Goal: Transaction & Acquisition: Purchase product/service

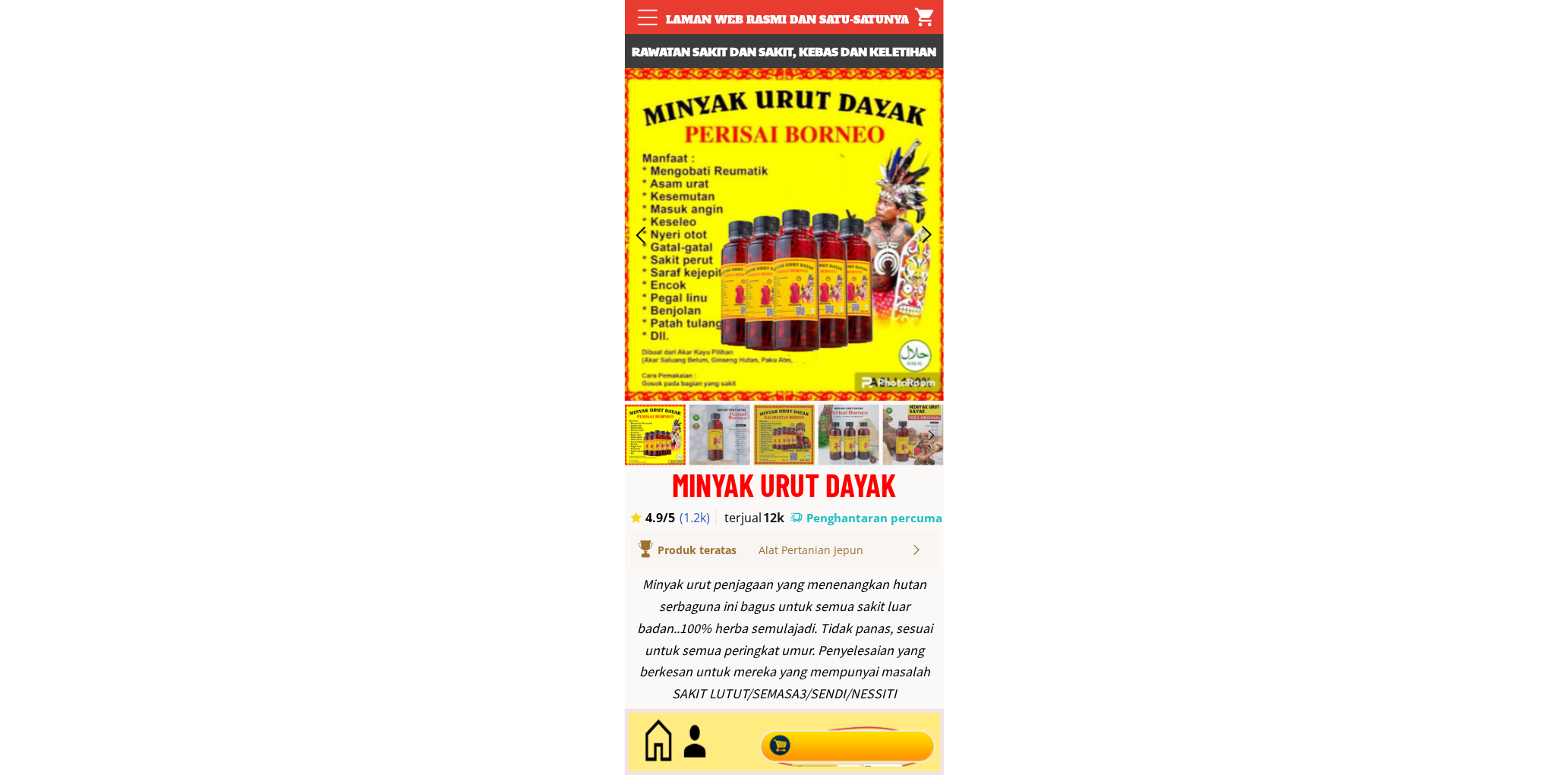
click at [809, 740] on div at bounding box center [847, 743] width 184 height 50
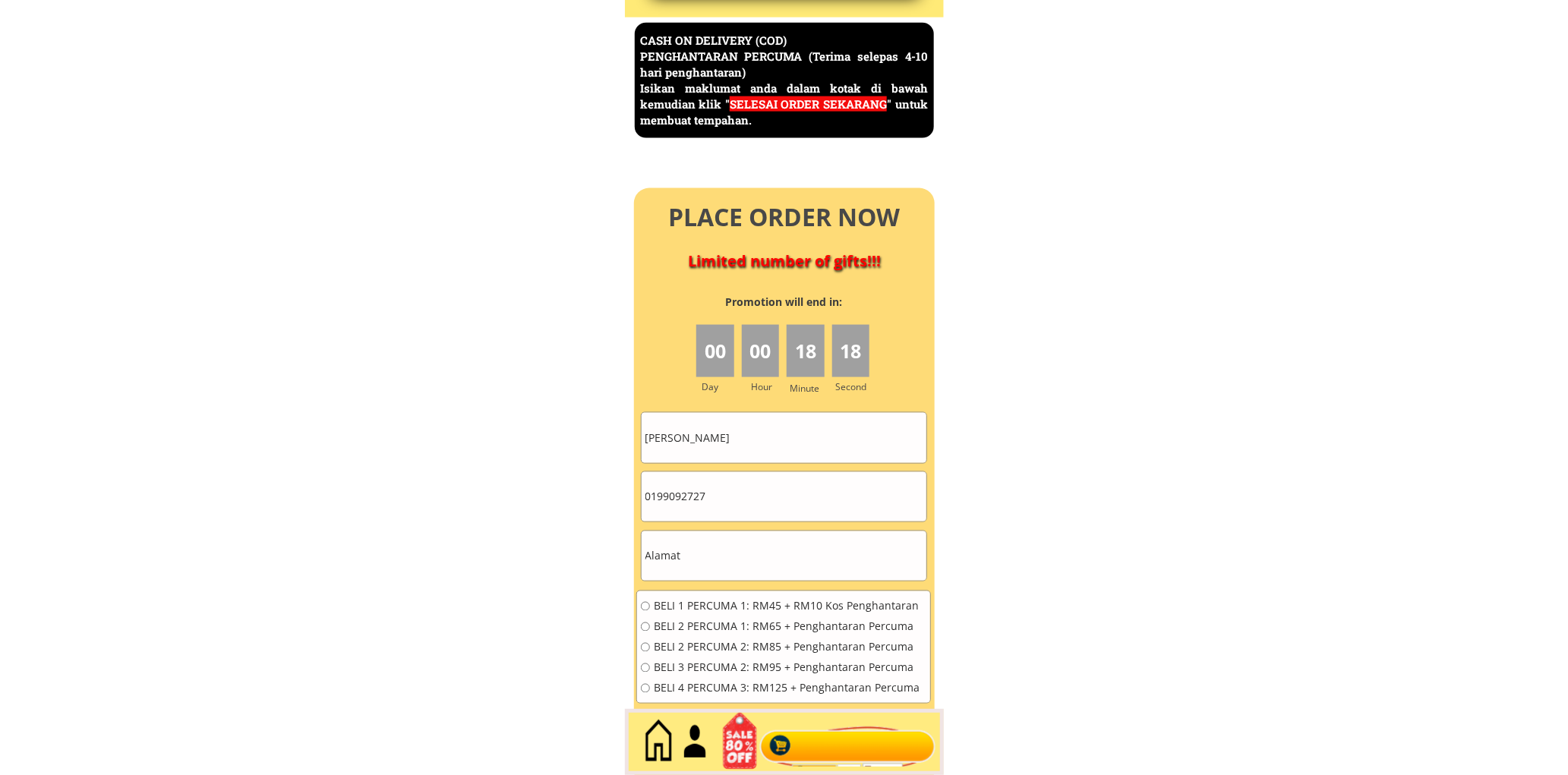
scroll to position [6588, 0]
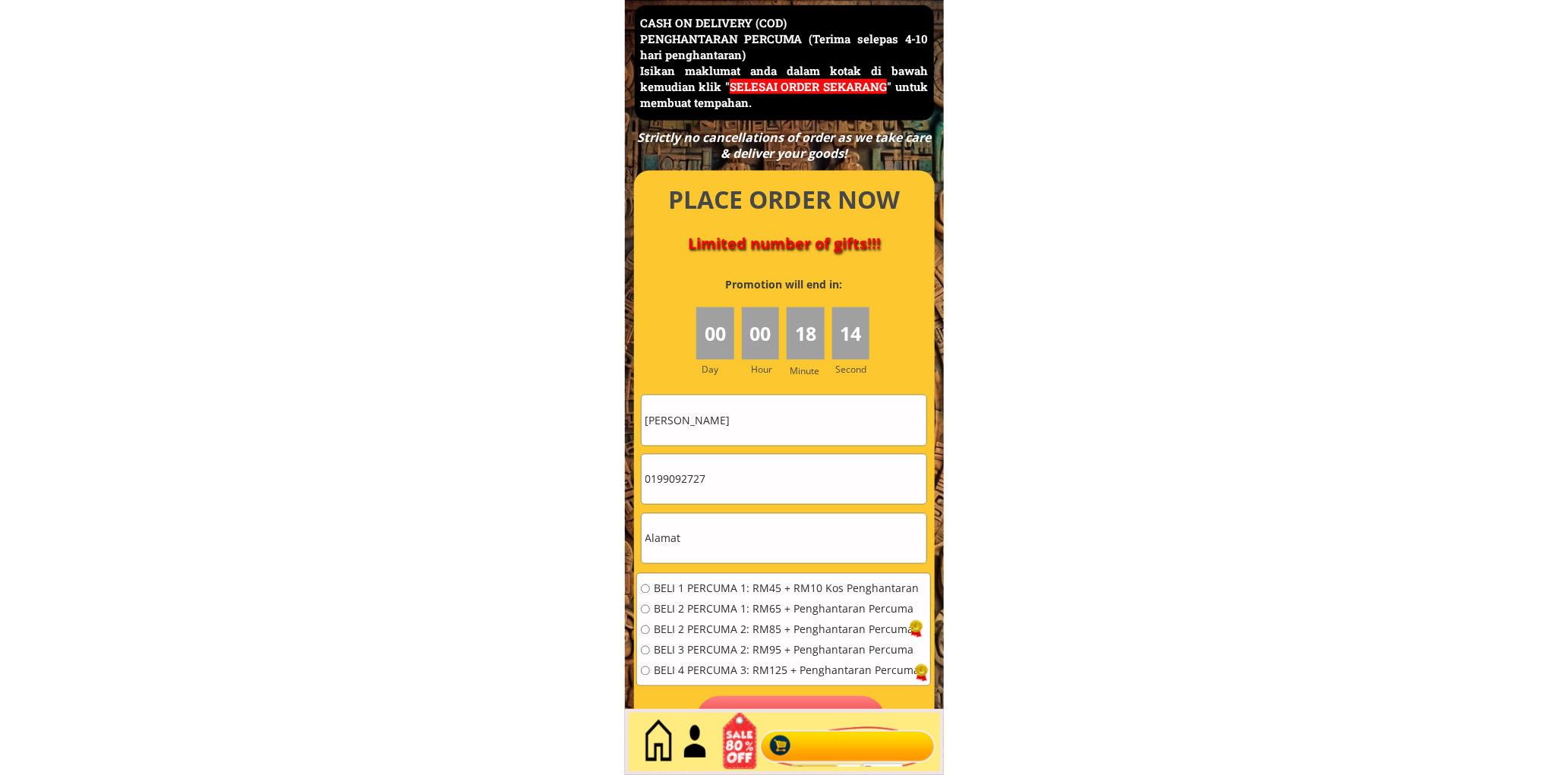
click at [767, 392] on div at bounding box center [784, 470] width 301 height 598
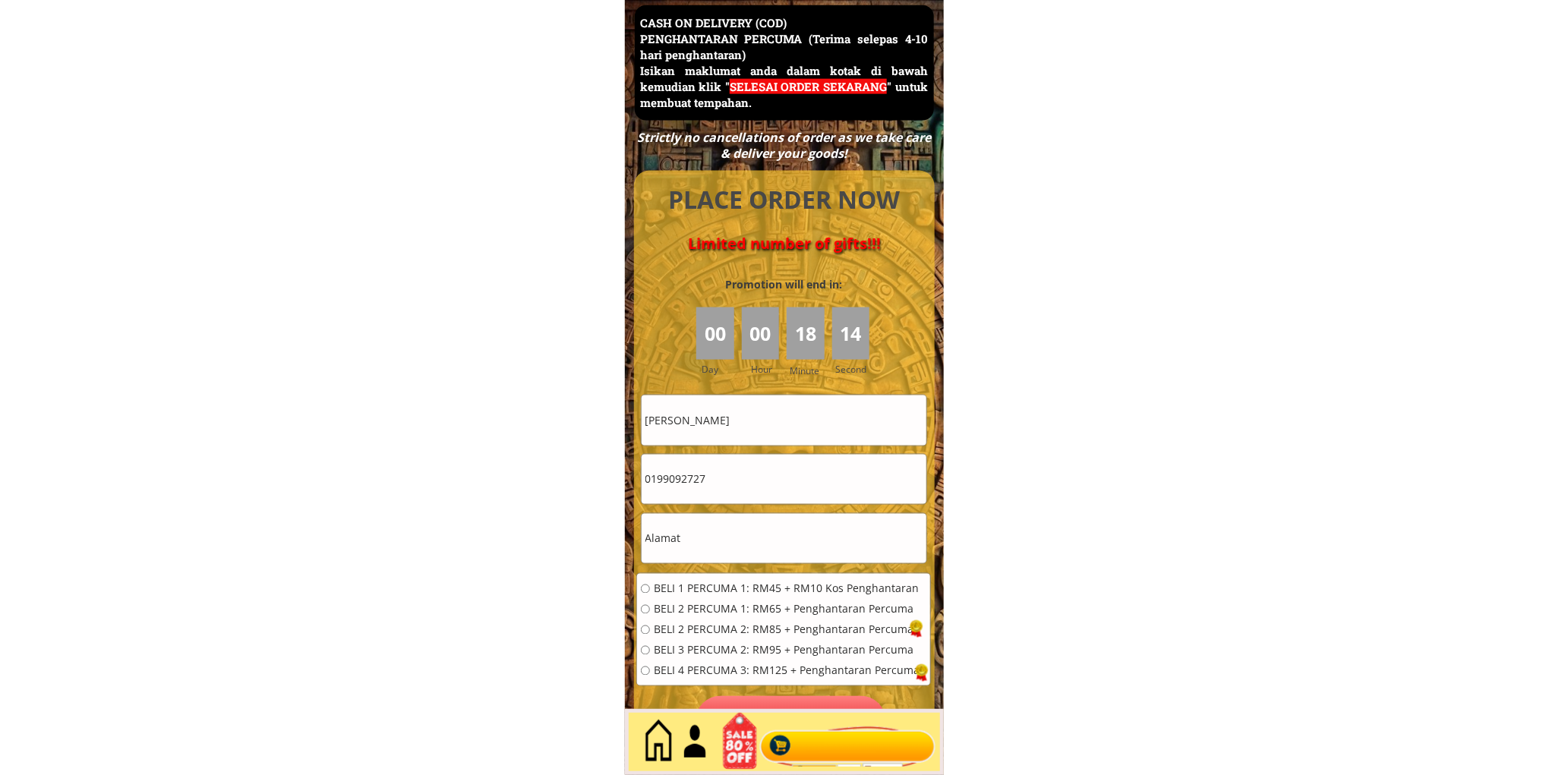
click at [745, 411] on input "Azizah othman" at bounding box center [784, 420] width 285 height 50
paste input "Dareadi Saad"
type input "Dareadi Saad"
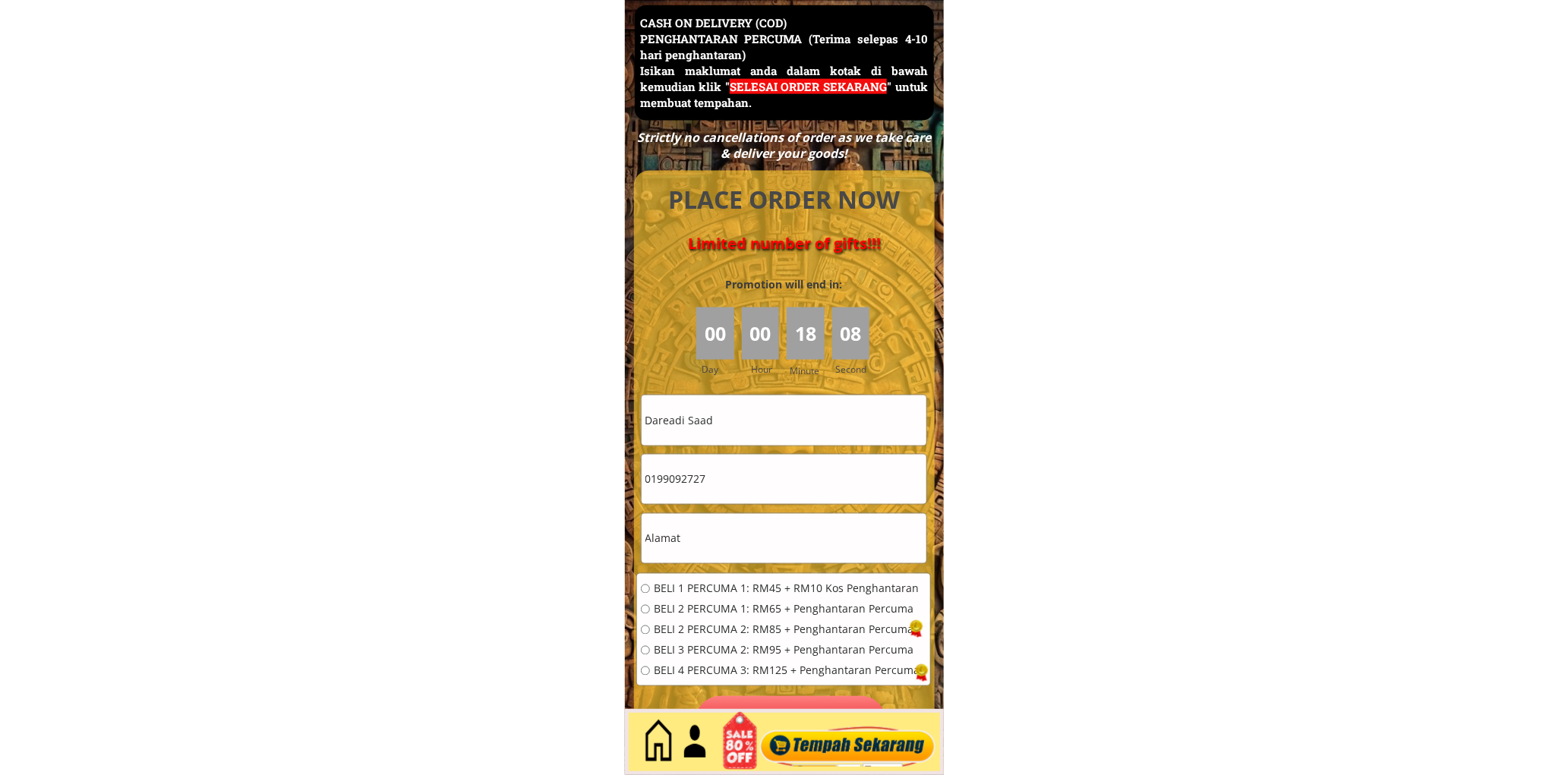
click at [732, 480] on input "0199092727" at bounding box center [784, 479] width 285 height 50
click at [731, 530] on input "text" at bounding box center [784, 539] width 285 height 50
paste input "Post Offices Lot Batu Niah 98200"
type input "Post Offices Lot Batu Niah 98200"
click at [796, 494] on input "0199092727" at bounding box center [784, 479] width 285 height 50
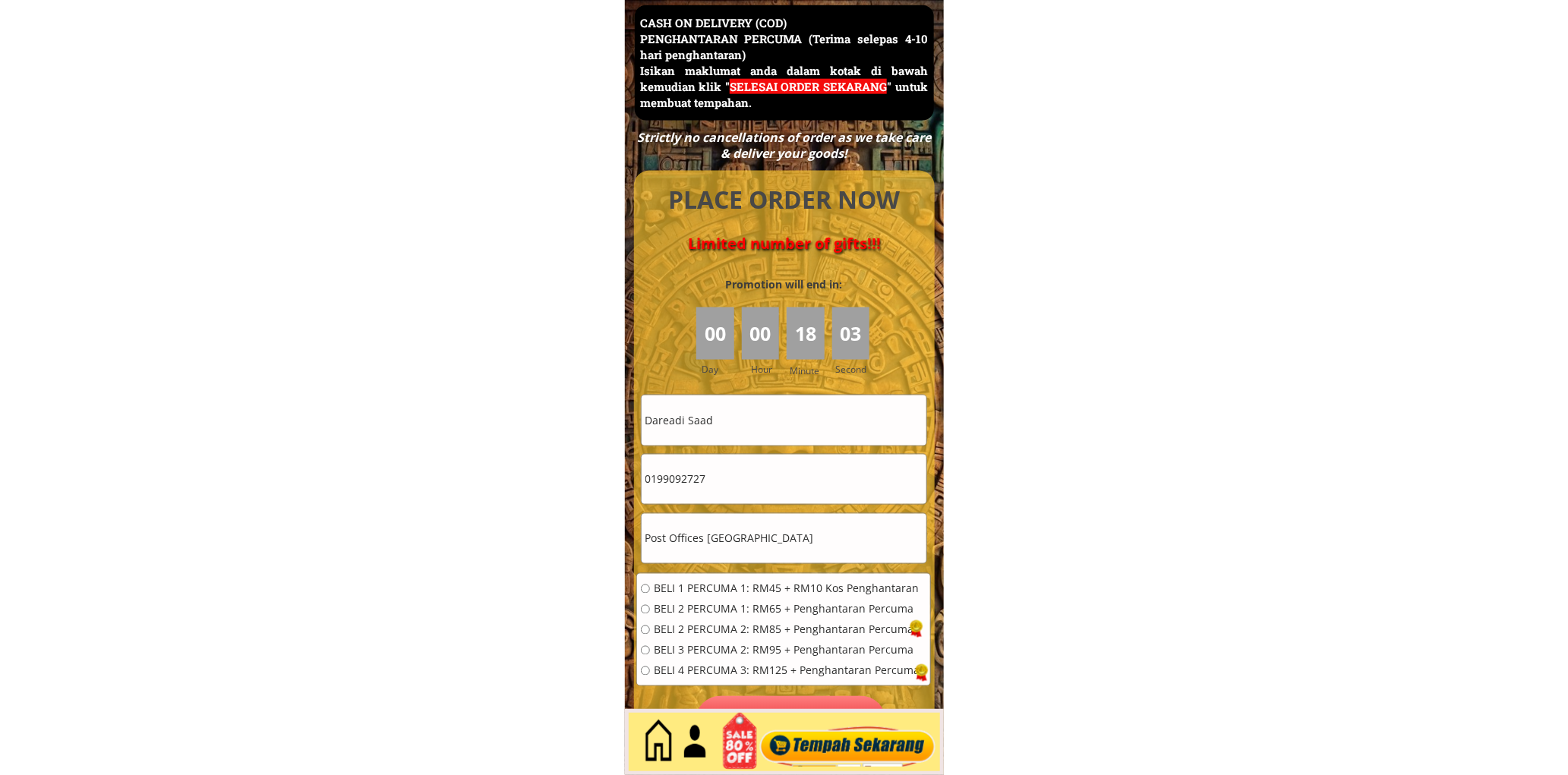
click at [796, 494] on input "0199092727" at bounding box center [784, 479] width 285 height 50
paste input "0135607118"
click at [753, 484] on input "01990927270135607118" at bounding box center [784, 479] width 285 height 50
click at [754, 484] on input "01990927270135607118" at bounding box center [784, 479] width 285 height 50
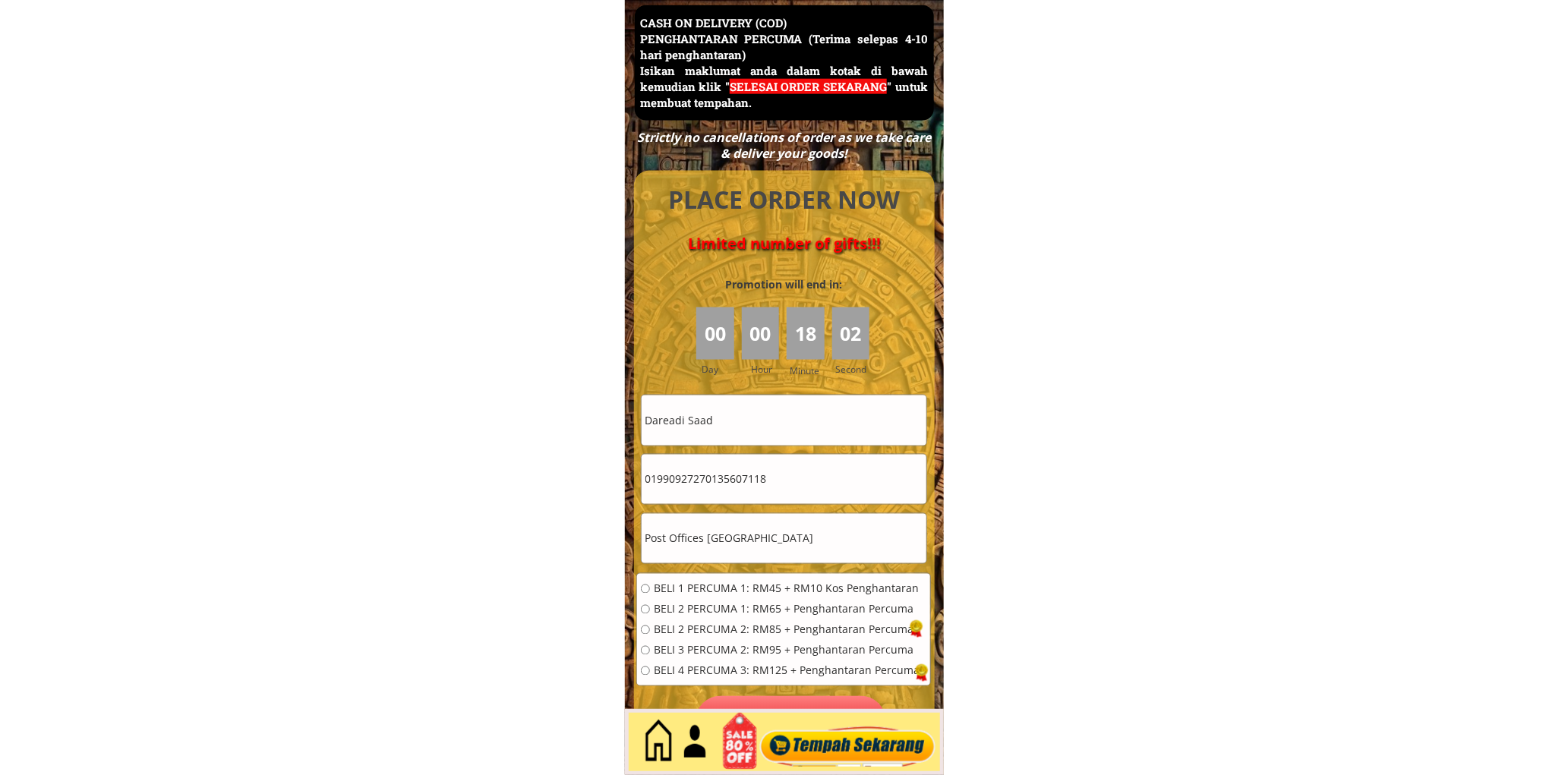
paste input "tel"
type input "0135607118"
click at [678, 598] on div "BELI 1 PERCUMA 1: RM45 + RM10 Kos Penghantaran BELI 2 PERCUMA 1: RM65 + Penghan…" at bounding box center [780, 635] width 279 height 103
click at [682, 618] on div "BELI 1 PERCUMA 1: RM45 + RM10 Kos Penghantaran BELI 2 PERCUMA 1: RM65 + Penghan…" at bounding box center [780, 635] width 279 height 103
click at [685, 627] on span "BELI 2 PERCUMA 2: RM85 + Penghantaran Percuma" at bounding box center [786, 630] width 266 height 10
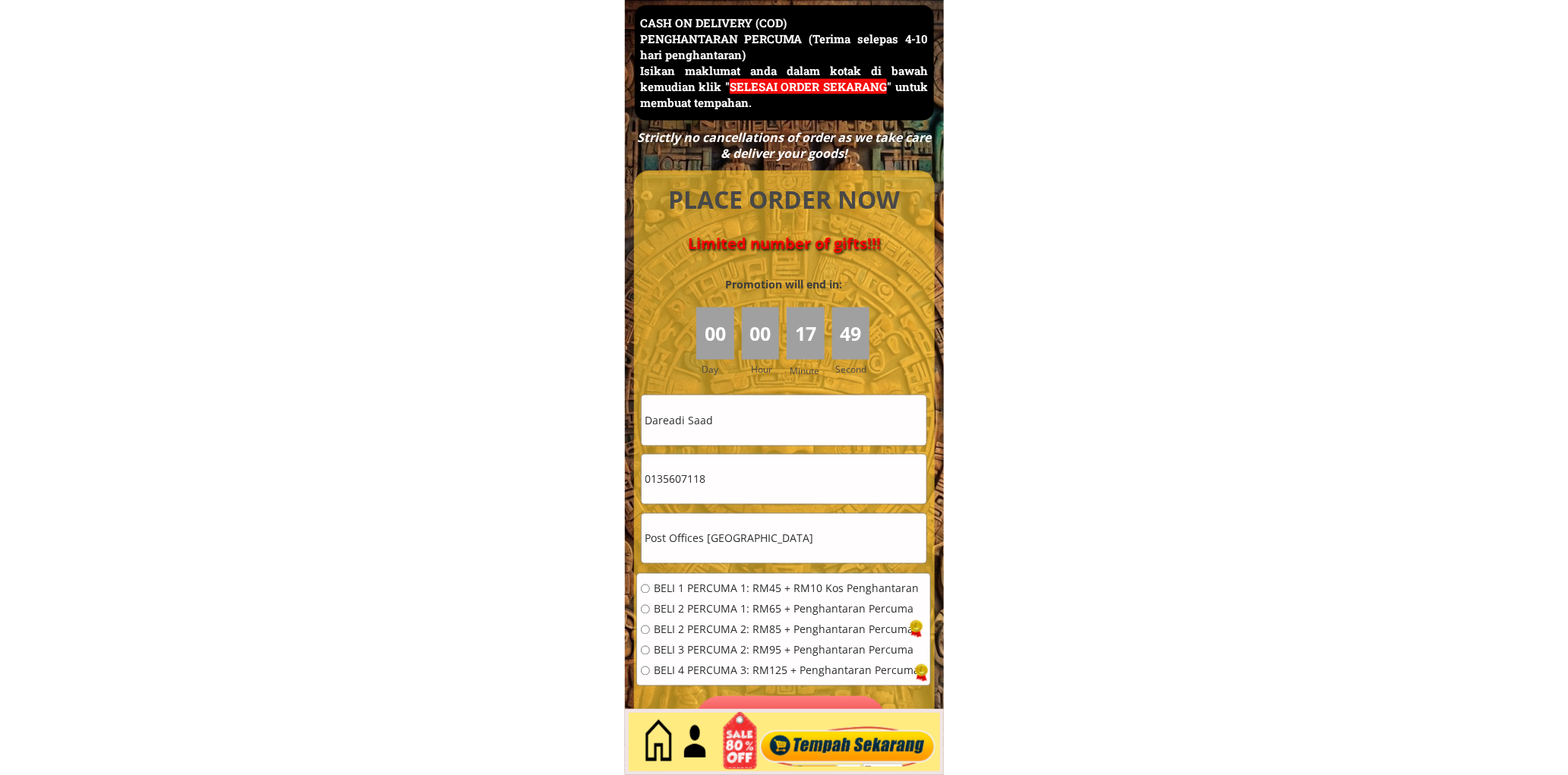
radio input "true"
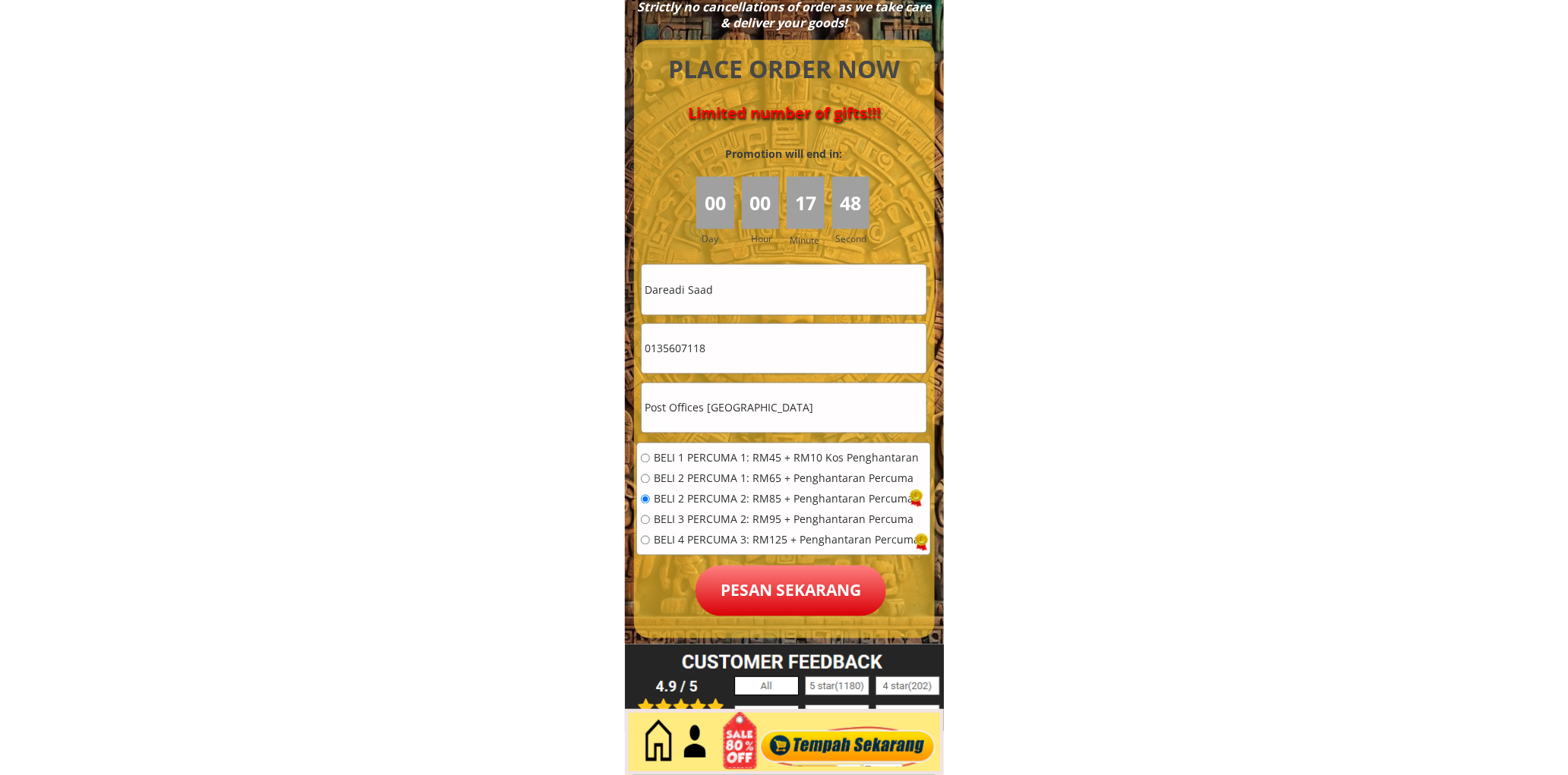
scroll to position [6729, 0]
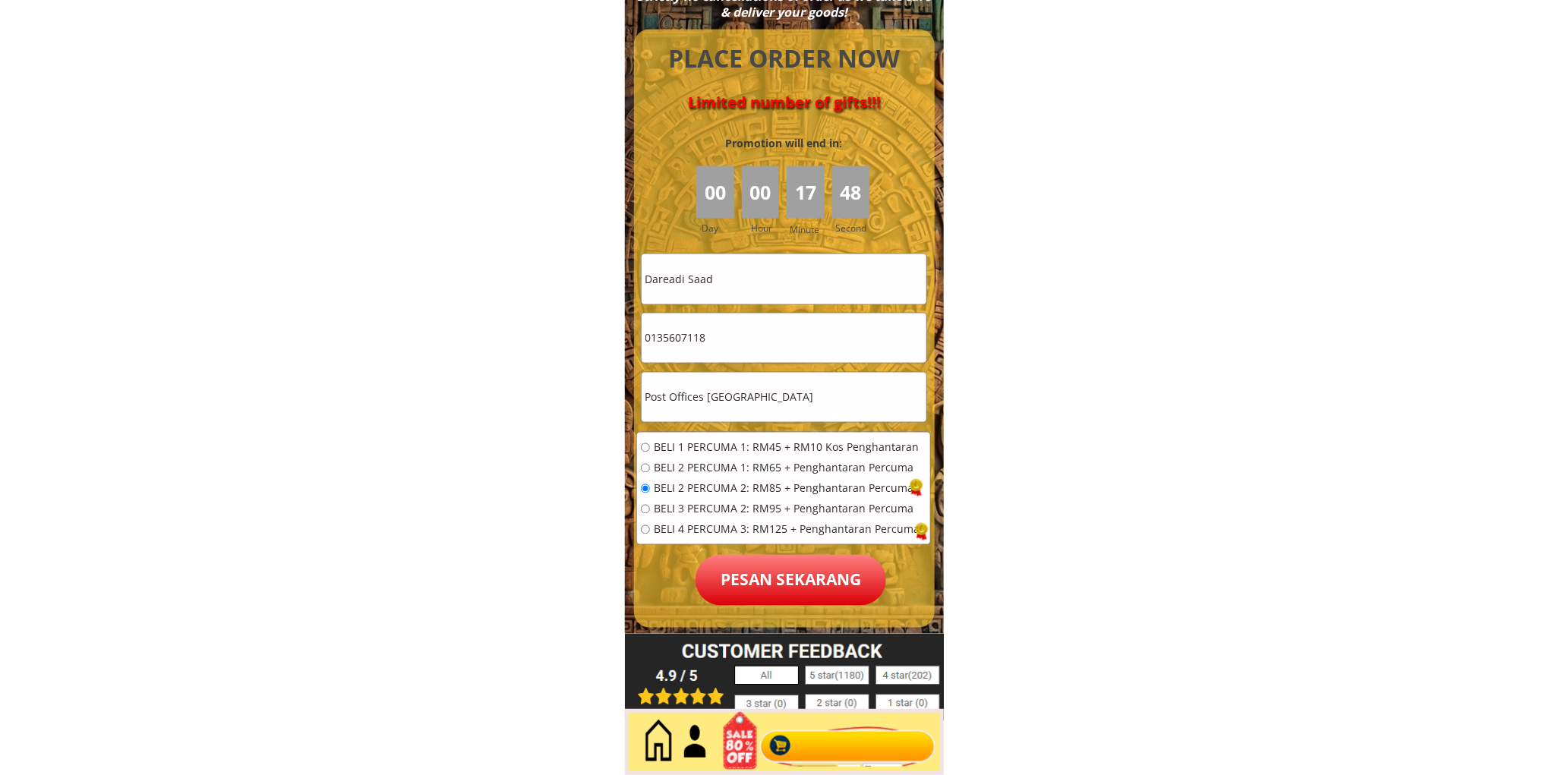
click at [817, 563] on p "Pesan sekarang" at bounding box center [790, 581] width 191 height 51
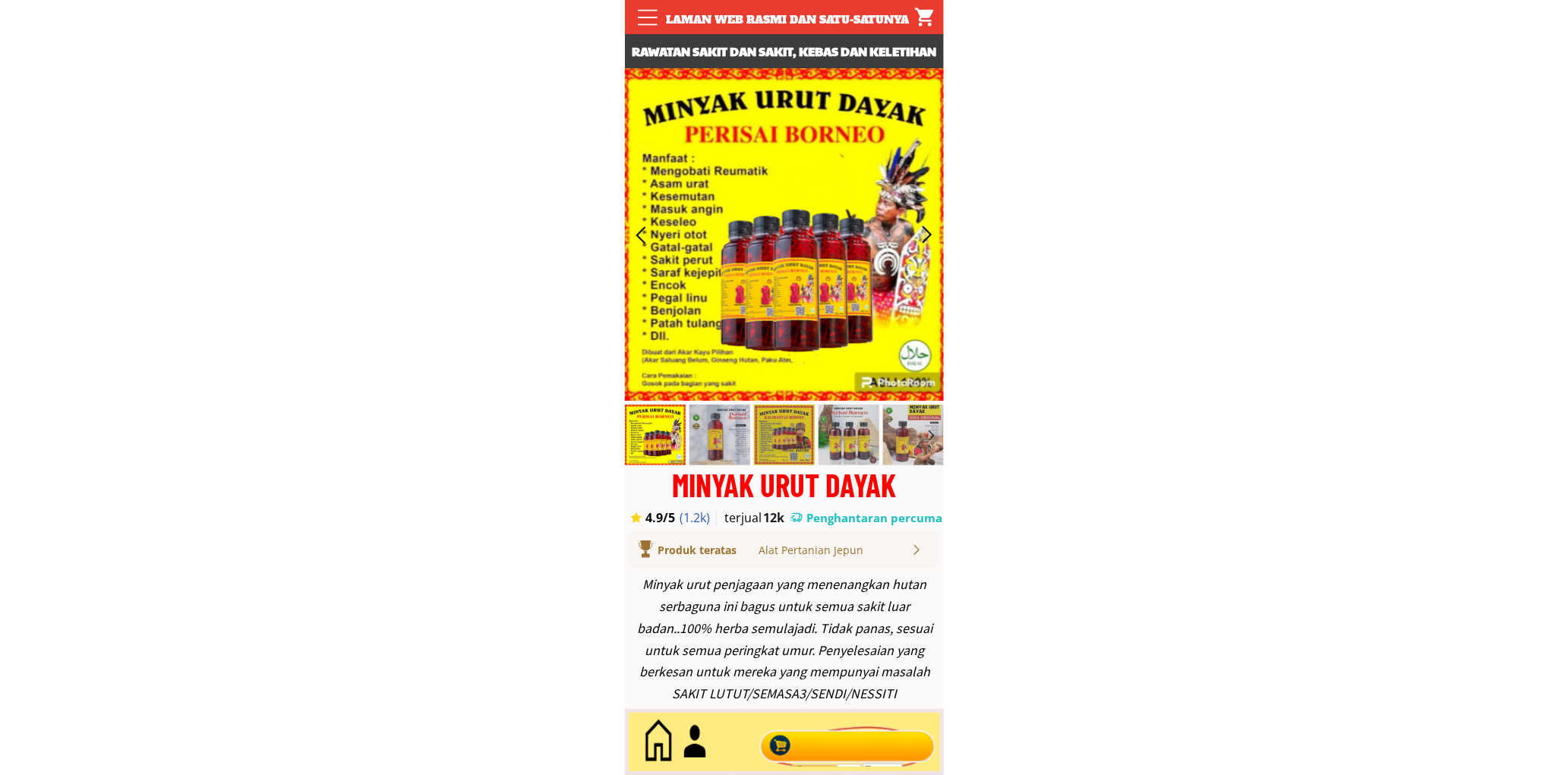
click at [858, 761] on div at bounding box center [847, 743] width 184 height 50
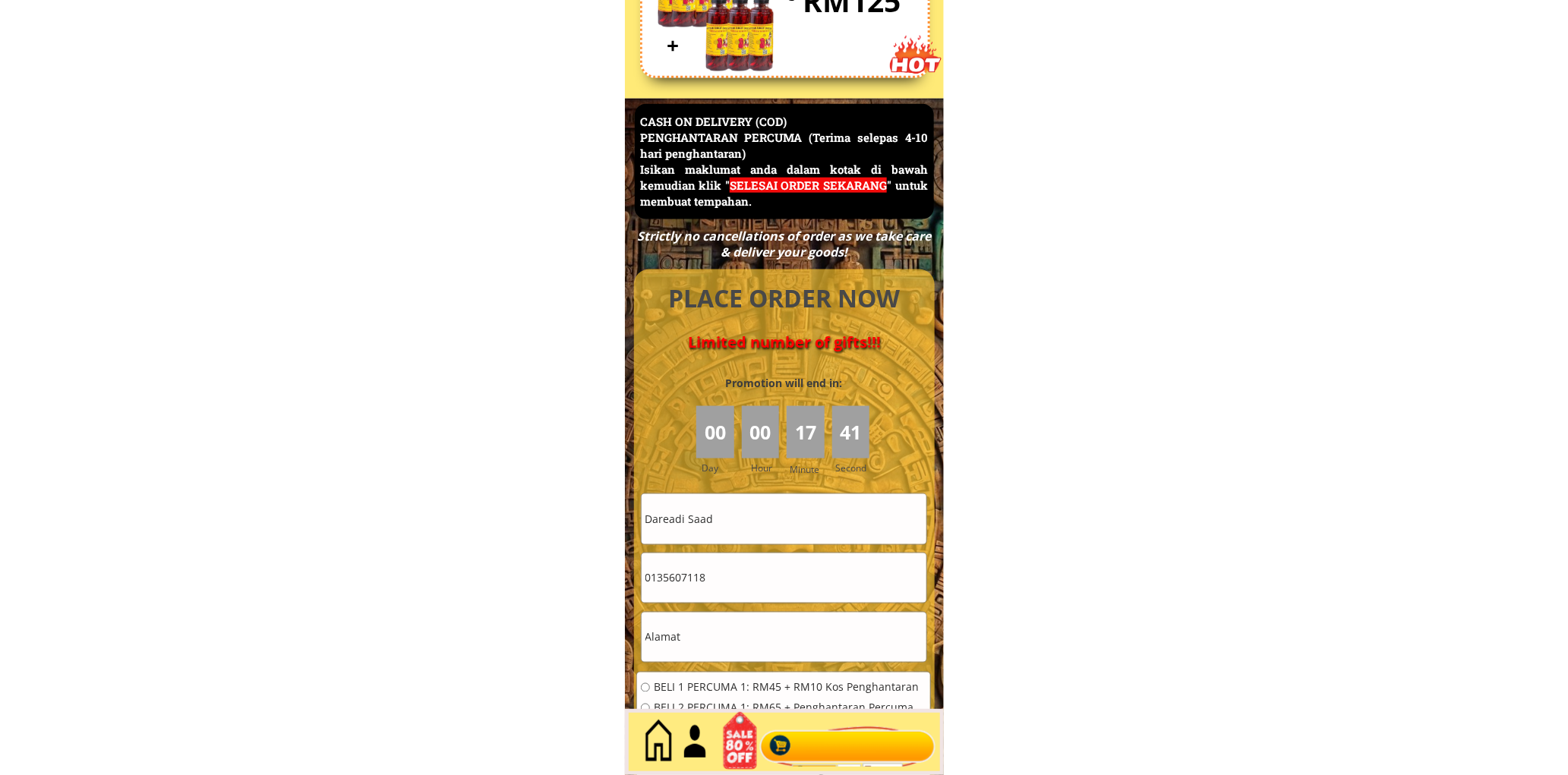
scroll to position [6588, 0]
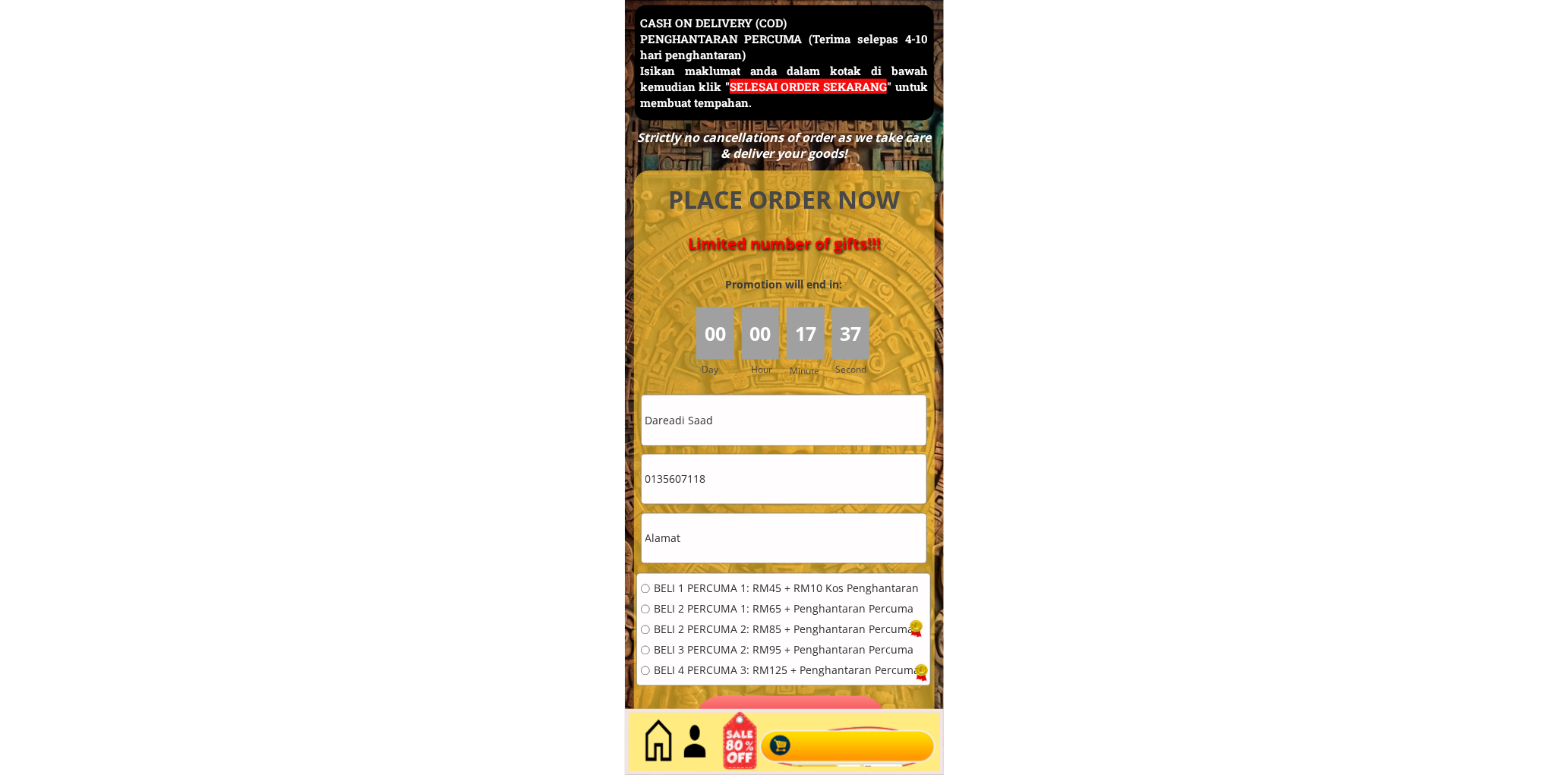
click at [744, 429] on input "Dareadi Saad" at bounding box center [784, 420] width 285 height 50
click at [744, 428] on input "Dareadi Saad" at bounding box center [784, 420] width 285 height 50
paste input "[PERSON_NAME]"
type input "[PERSON_NAME]"
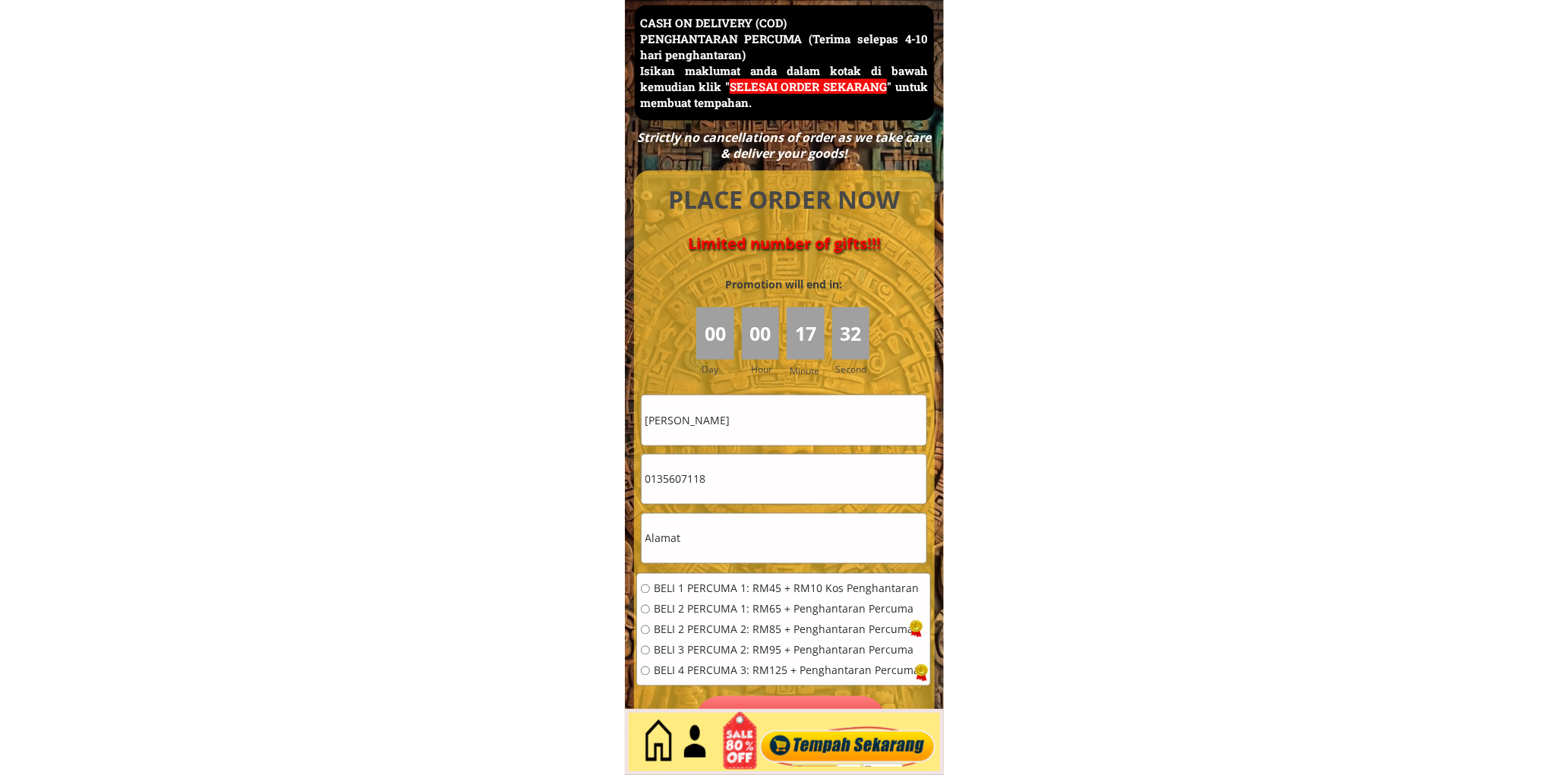
click at [778, 525] on input "text" at bounding box center [784, 539] width 285 height 50
paste input "AA2 kg bertuah 35500 bidor [GEOGRAPHIC_DATA]"
type input "AA2 kg bertuah 35500 bidor [GEOGRAPHIC_DATA]"
click at [740, 535] on input "AA2 kg bertuah 35500 bidor [GEOGRAPHIC_DATA]" at bounding box center [784, 539] width 285 height 50
click at [747, 482] on input "0135607118" at bounding box center [784, 479] width 285 height 50
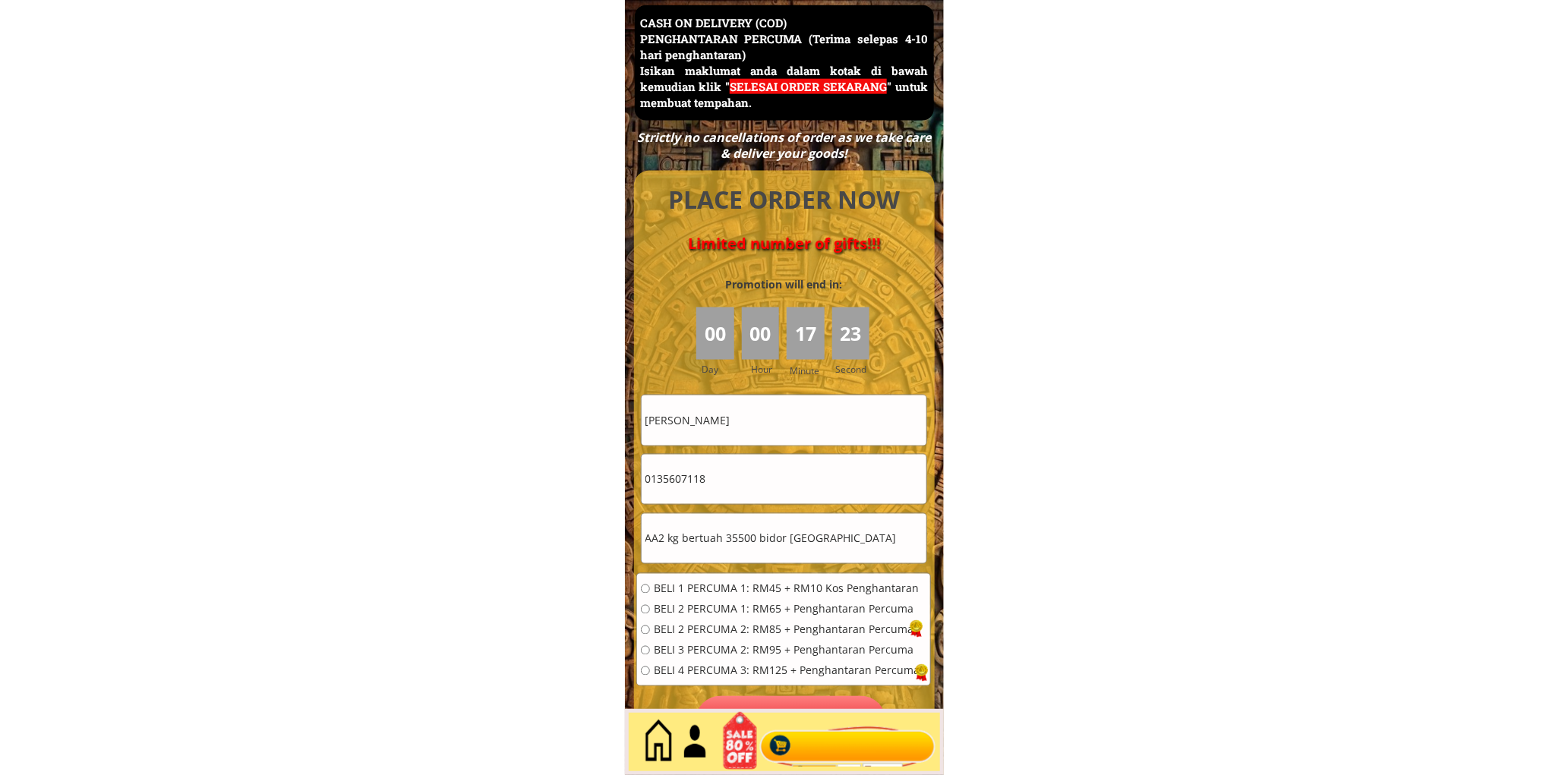
click at [747, 482] on input "0135607118" at bounding box center [784, 479] width 285 height 50
paste input "83732711"
type input "0183732711"
click at [699, 588] on span "BELI 1 PERCUMA 1: RM45 + RM10 Kos Penghantaran" at bounding box center [786, 589] width 266 height 10
radio input "true"
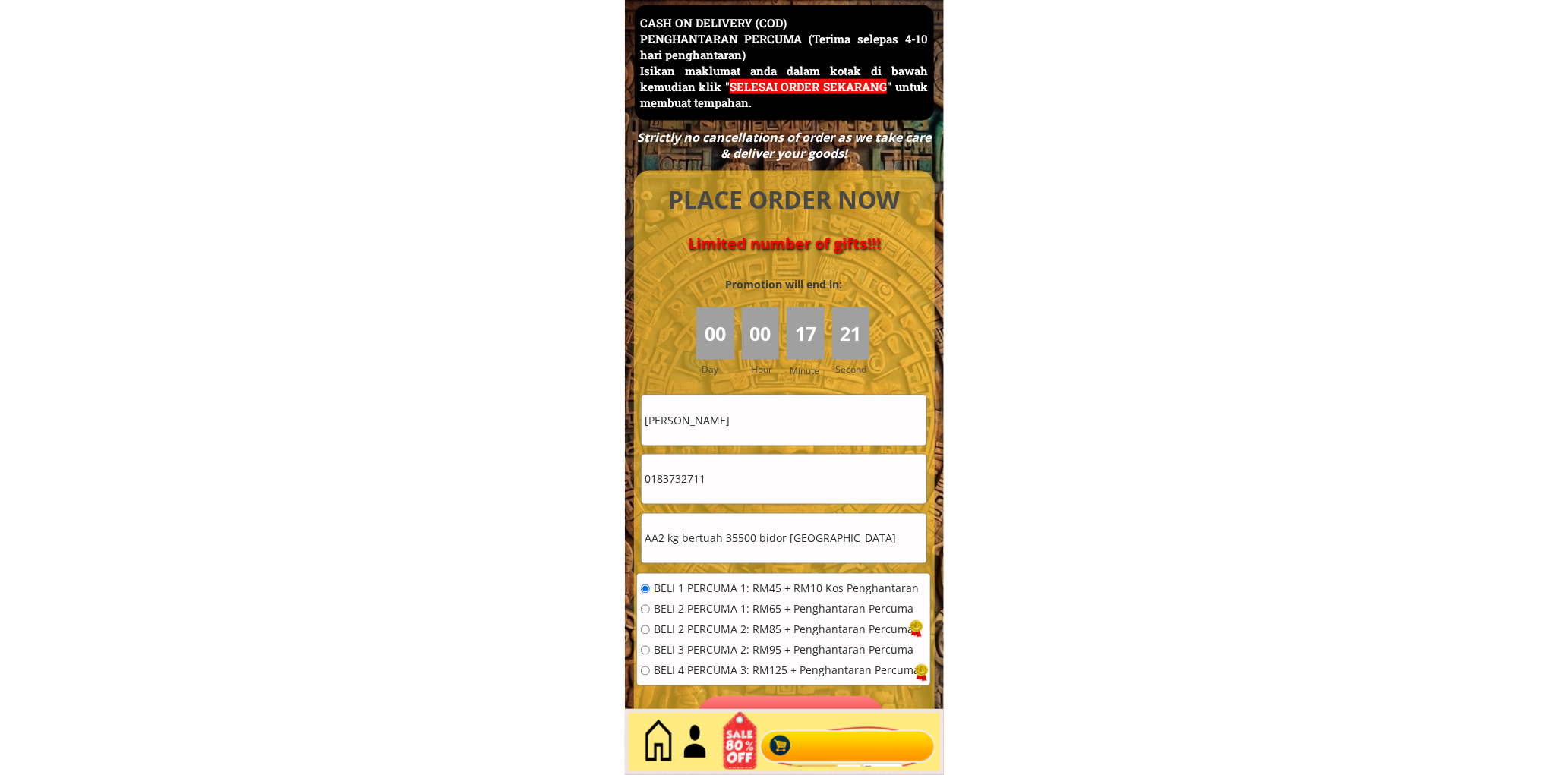
click at [828, 699] on p "Pesan sekarang" at bounding box center [790, 722] width 191 height 51
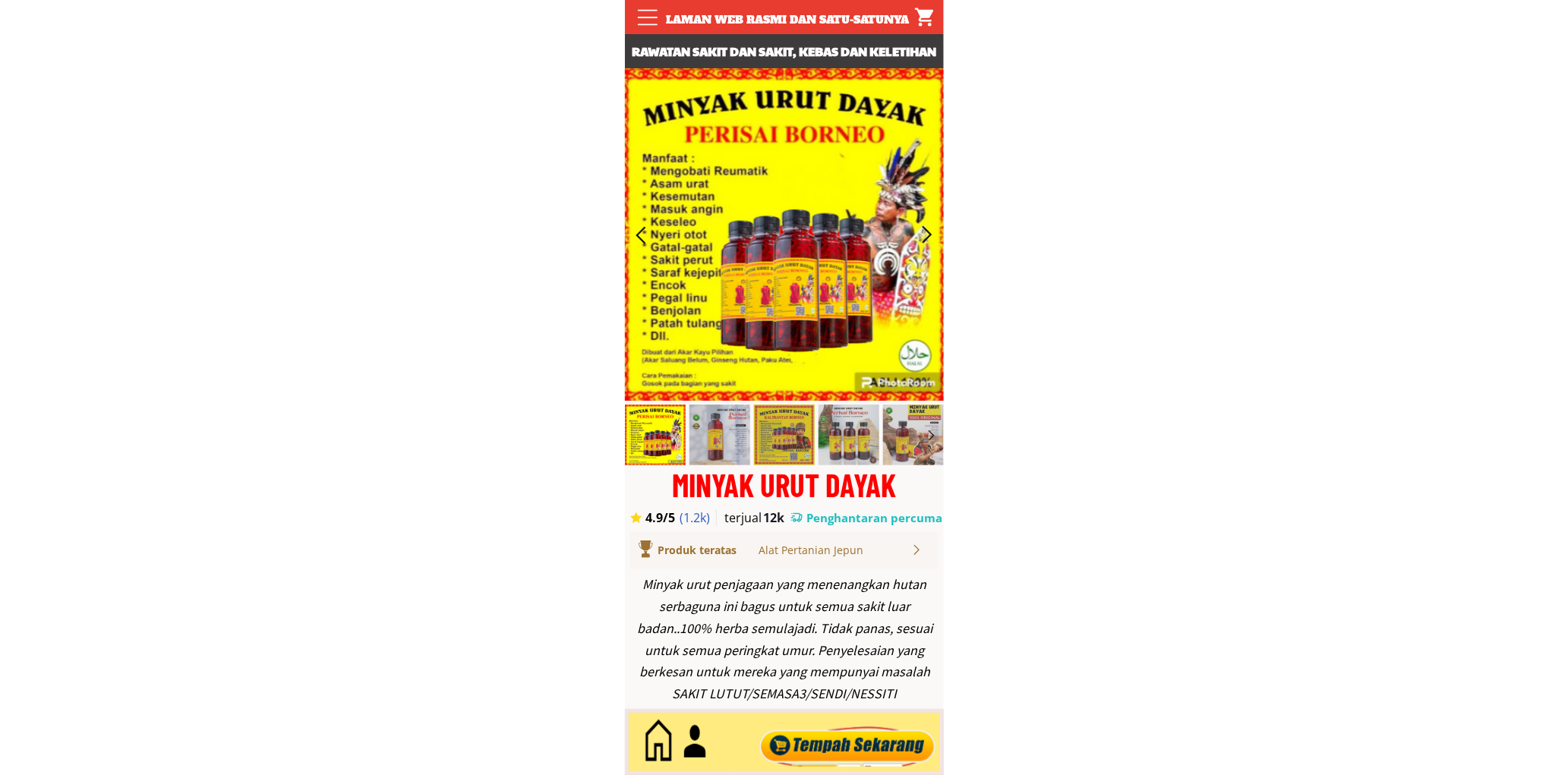
click at [862, 718] on div at bounding box center [847, 743] width 184 height 50
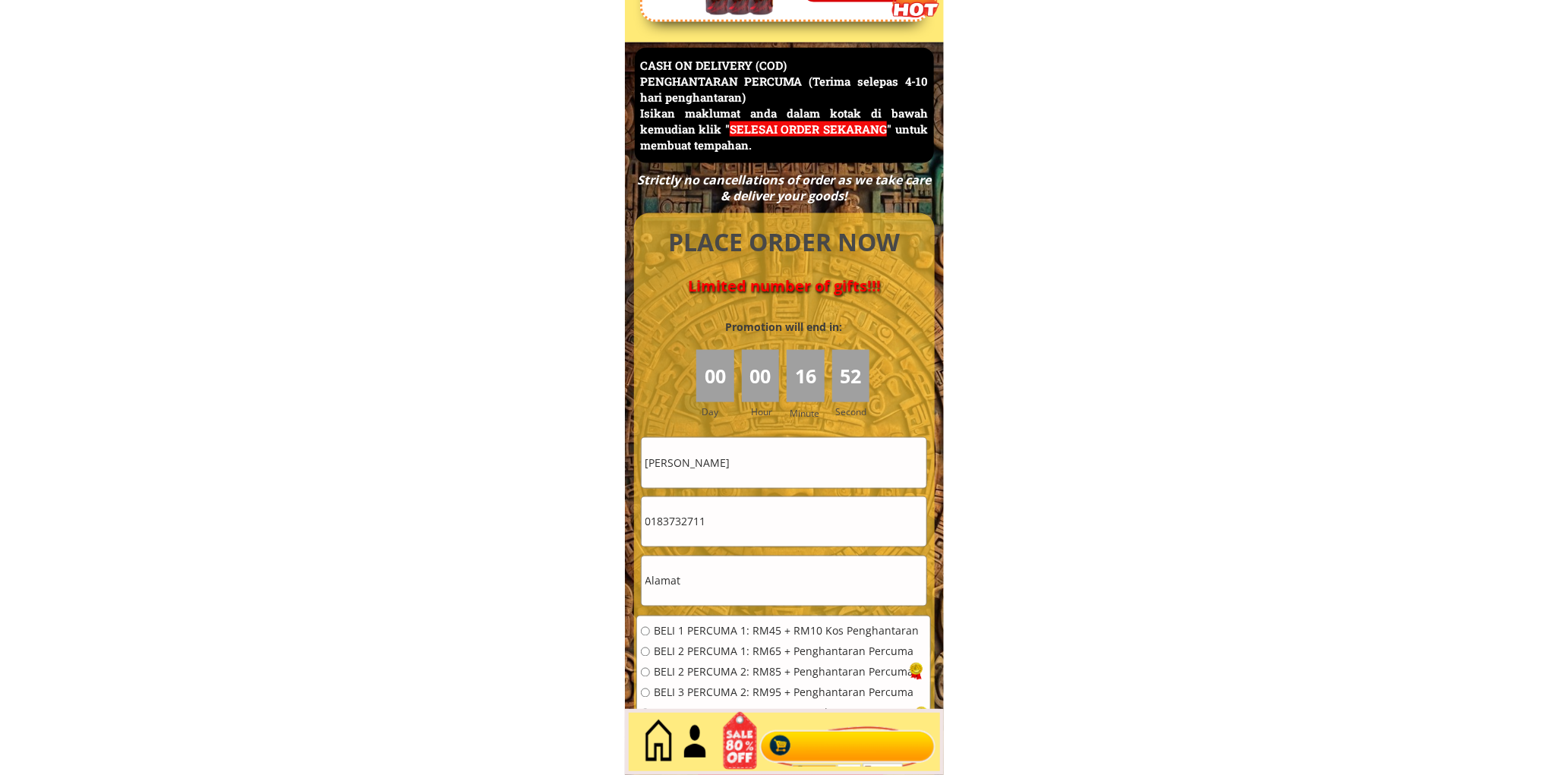
scroll to position [6588, 0]
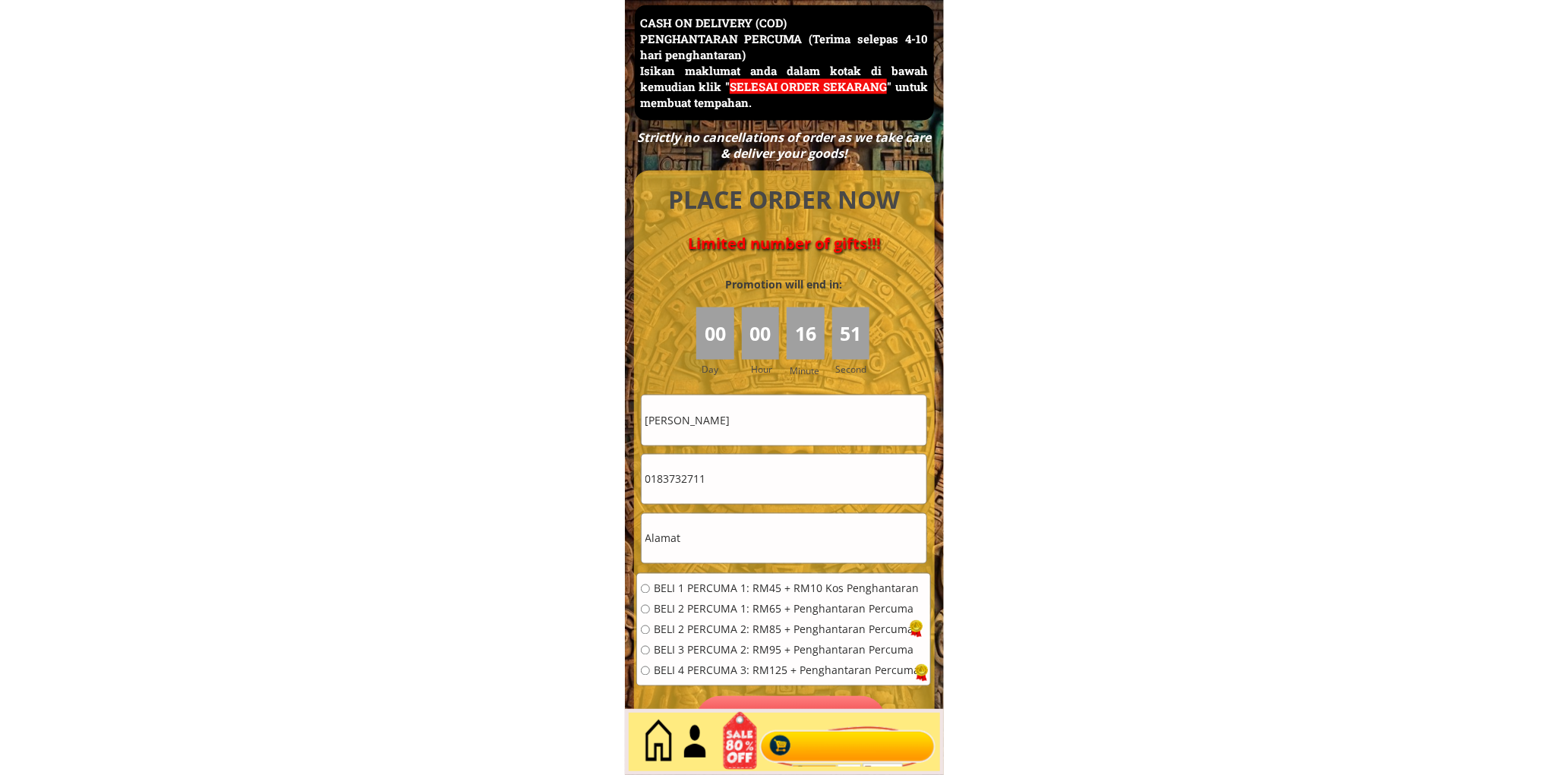
click at [780, 419] on input "[PERSON_NAME]" at bounding box center [784, 420] width 285 height 50
paste input "Juliah k""
click at [780, 419] on input "Fazilah binti Juliah k"" at bounding box center [784, 420] width 285 height 50
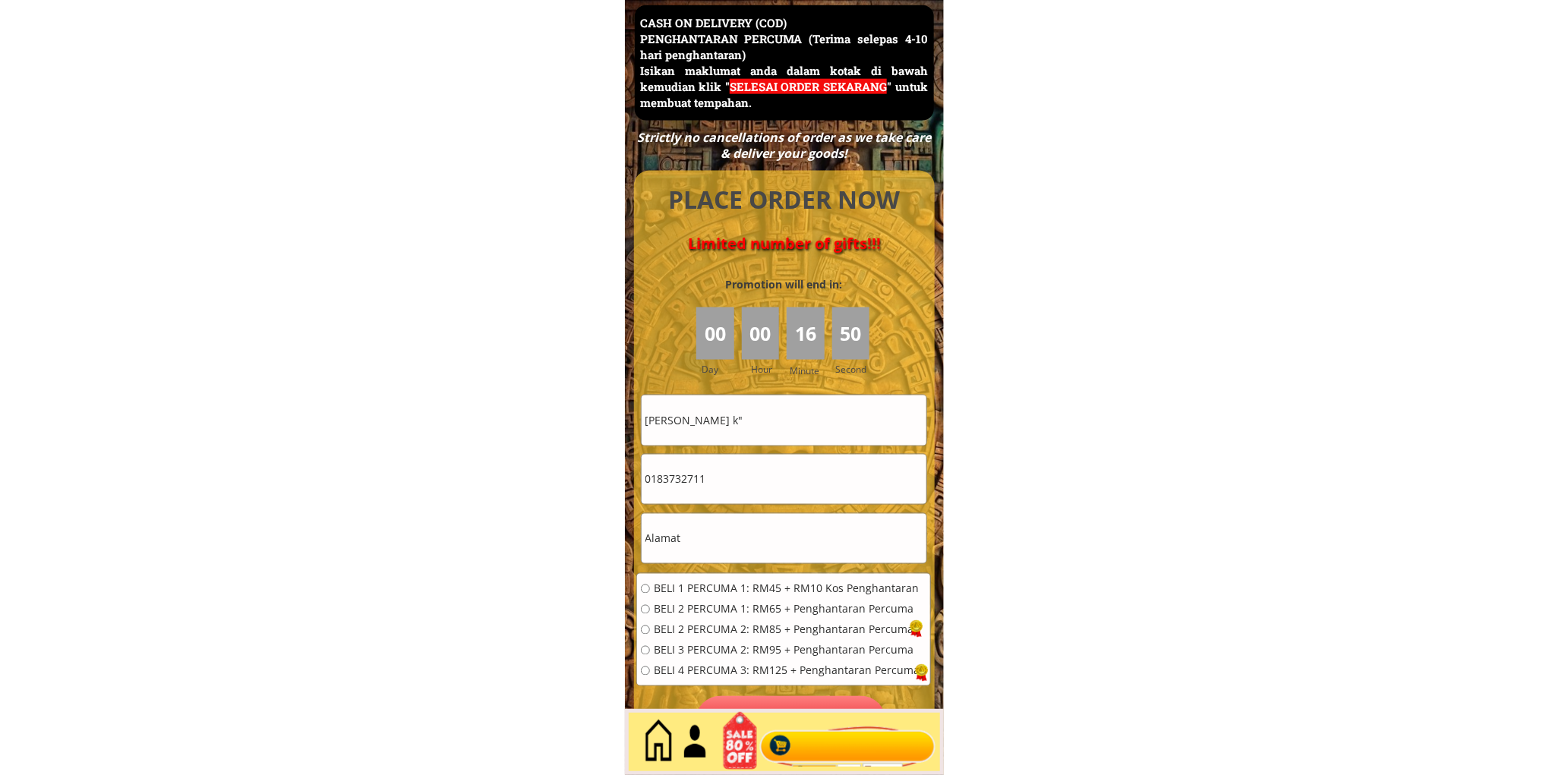
click at [780, 419] on input "Fazilah binti Juliah k"" at bounding box center [784, 420] width 285 height 50
paste input "text"
type input "Juliah k"
drag, startPoint x: 730, startPoint y: 480, endPoint x: 653, endPoint y: 482, distance: 77.0
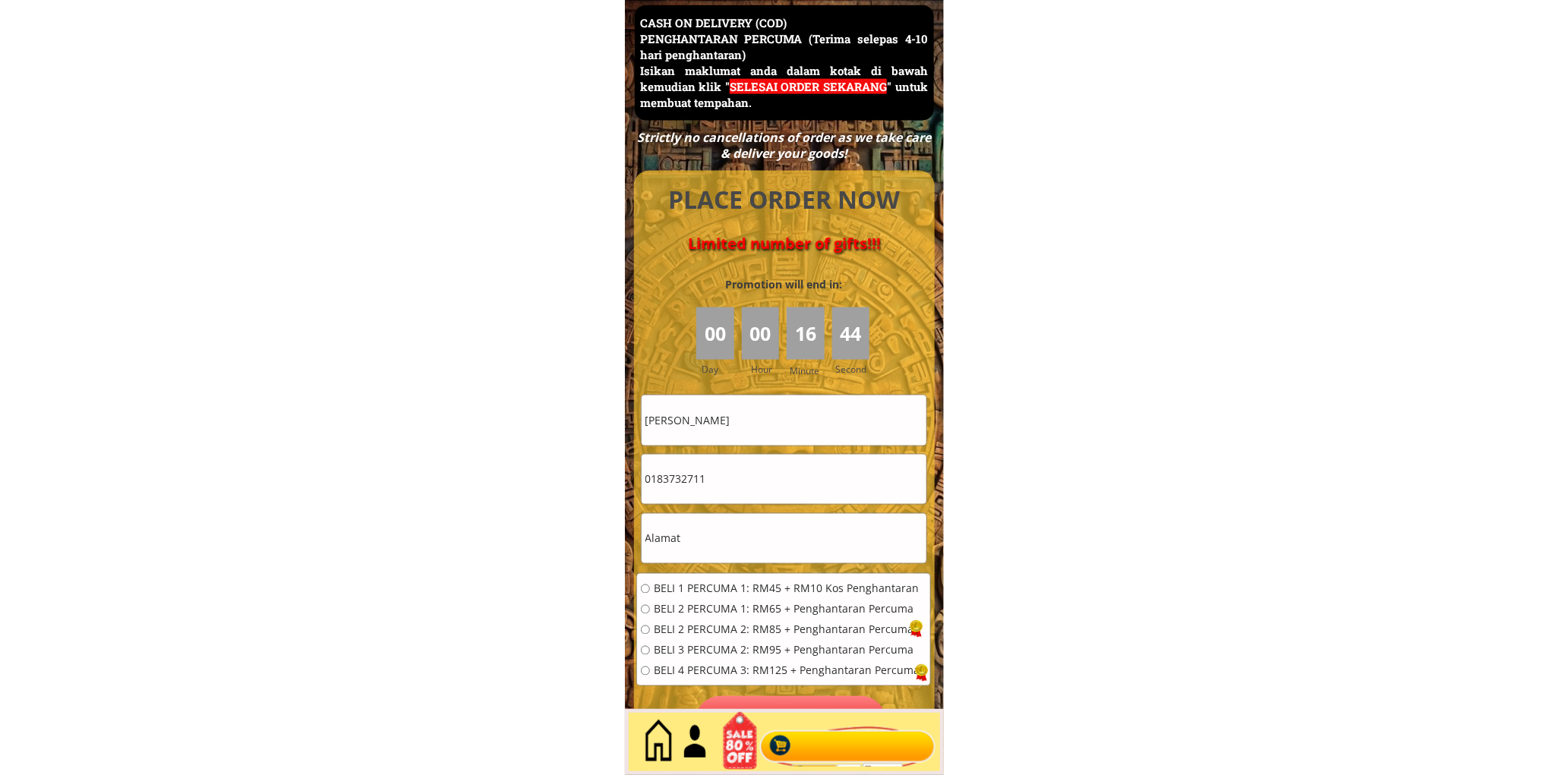
click at [653, 482] on input "0183732711" at bounding box center [784, 479] width 285 height 50
paste input "65095618"
type input "0165095618"
click at [767, 533] on input "text" at bounding box center [784, 539] width 285 height 50
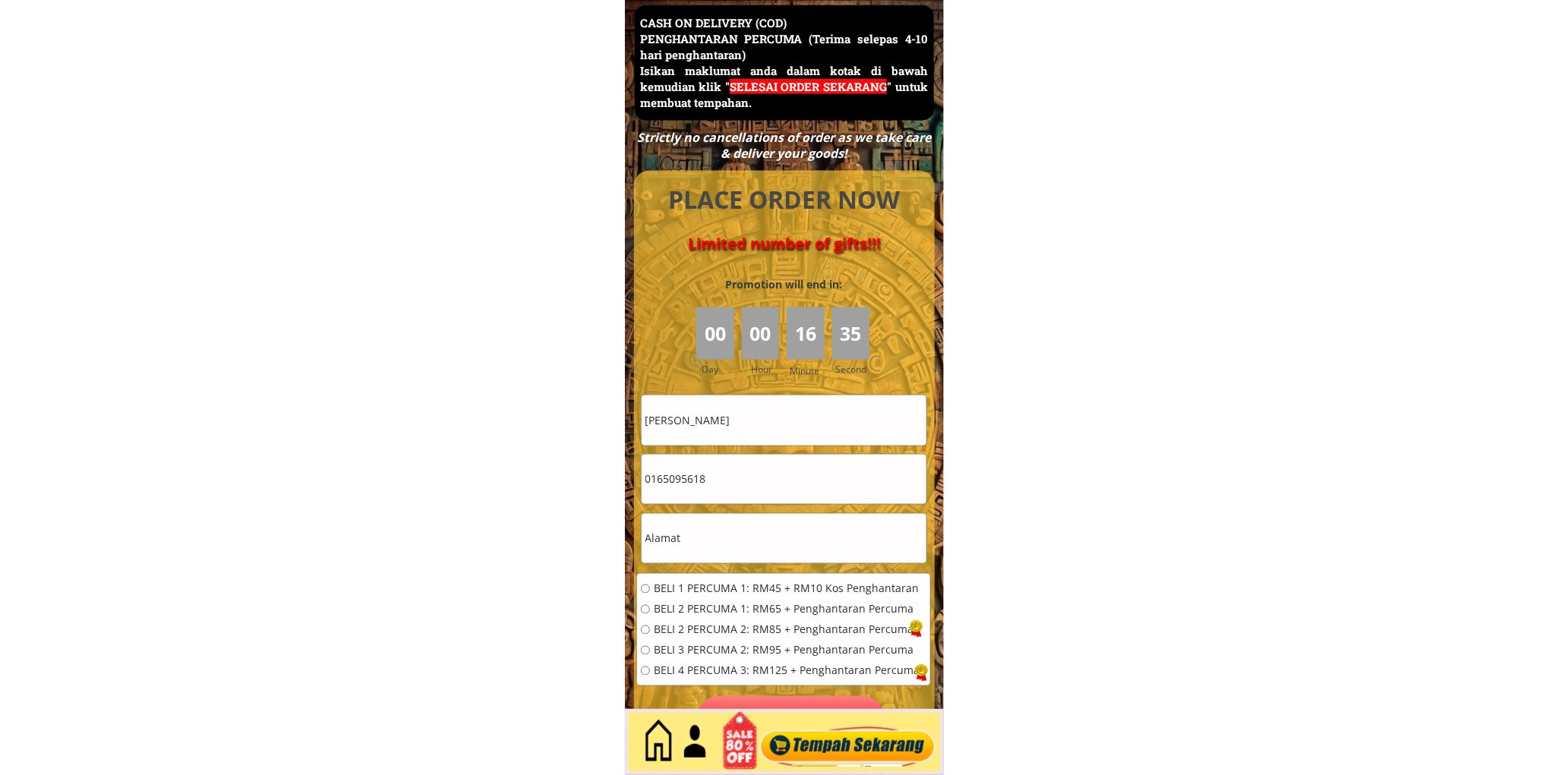
paste input "Kg kauluan tuaran sabah"
type input "Kg kauluan tuaran sabah"
click at [692, 604] on span "BELI 2 PERCUMA 1: RM65 + Penghantaran Percuma" at bounding box center [786, 609] width 266 height 10
radio input "true"
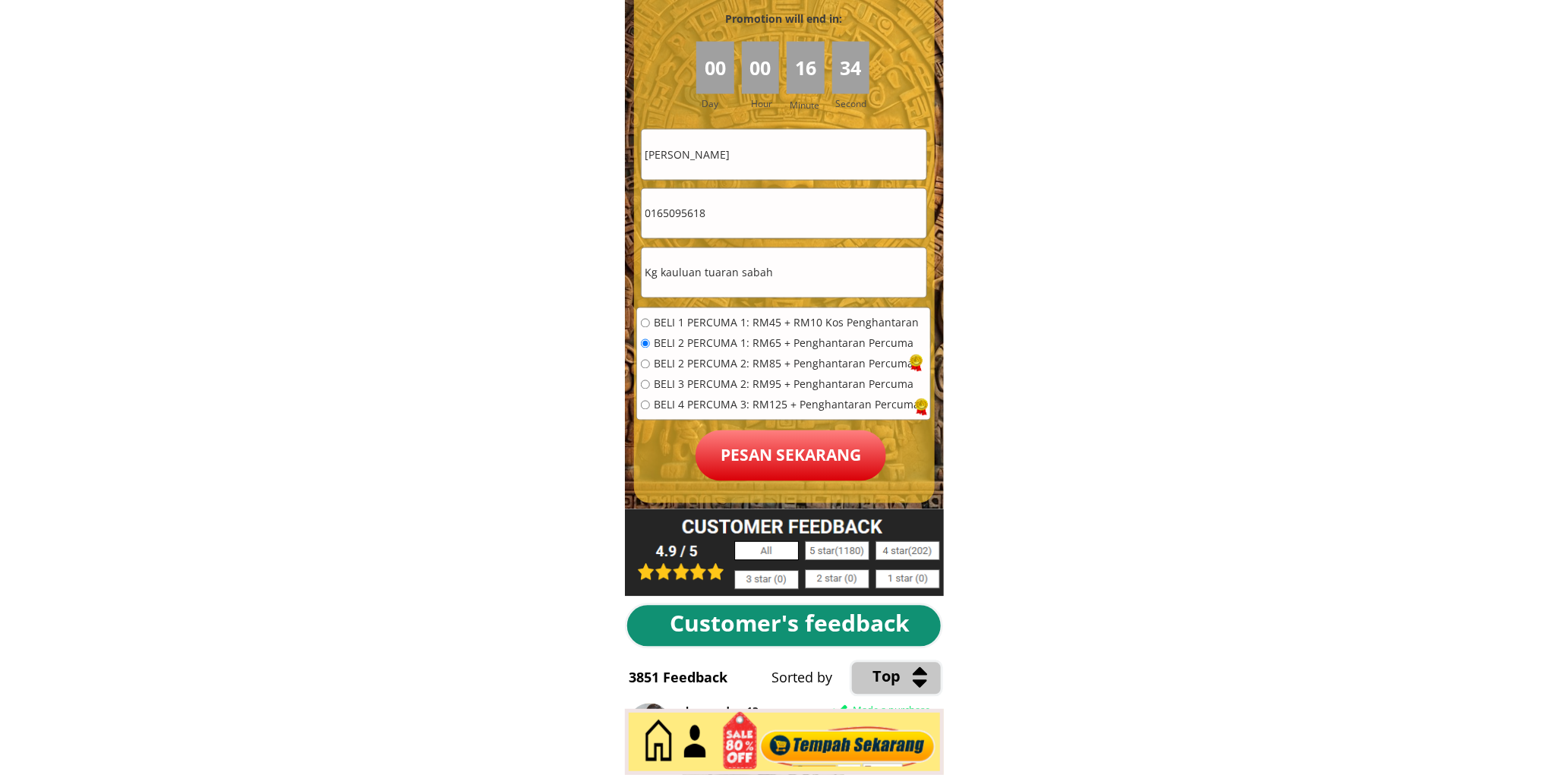
scroll to position [6868, 0]
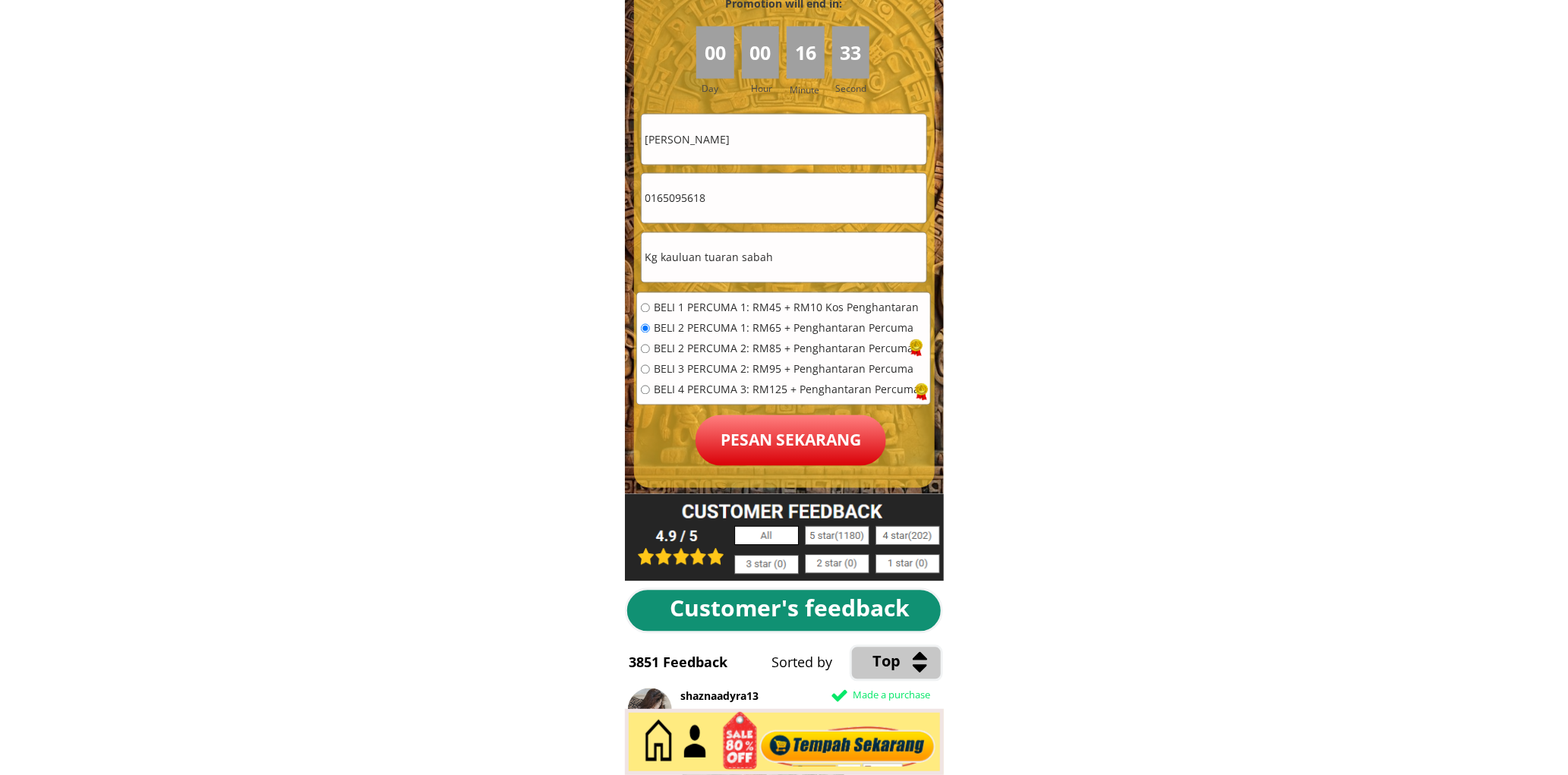
click at [748, 415] on p "Pesan sekarang" at bounding box center [790, 441] width 191 height 51
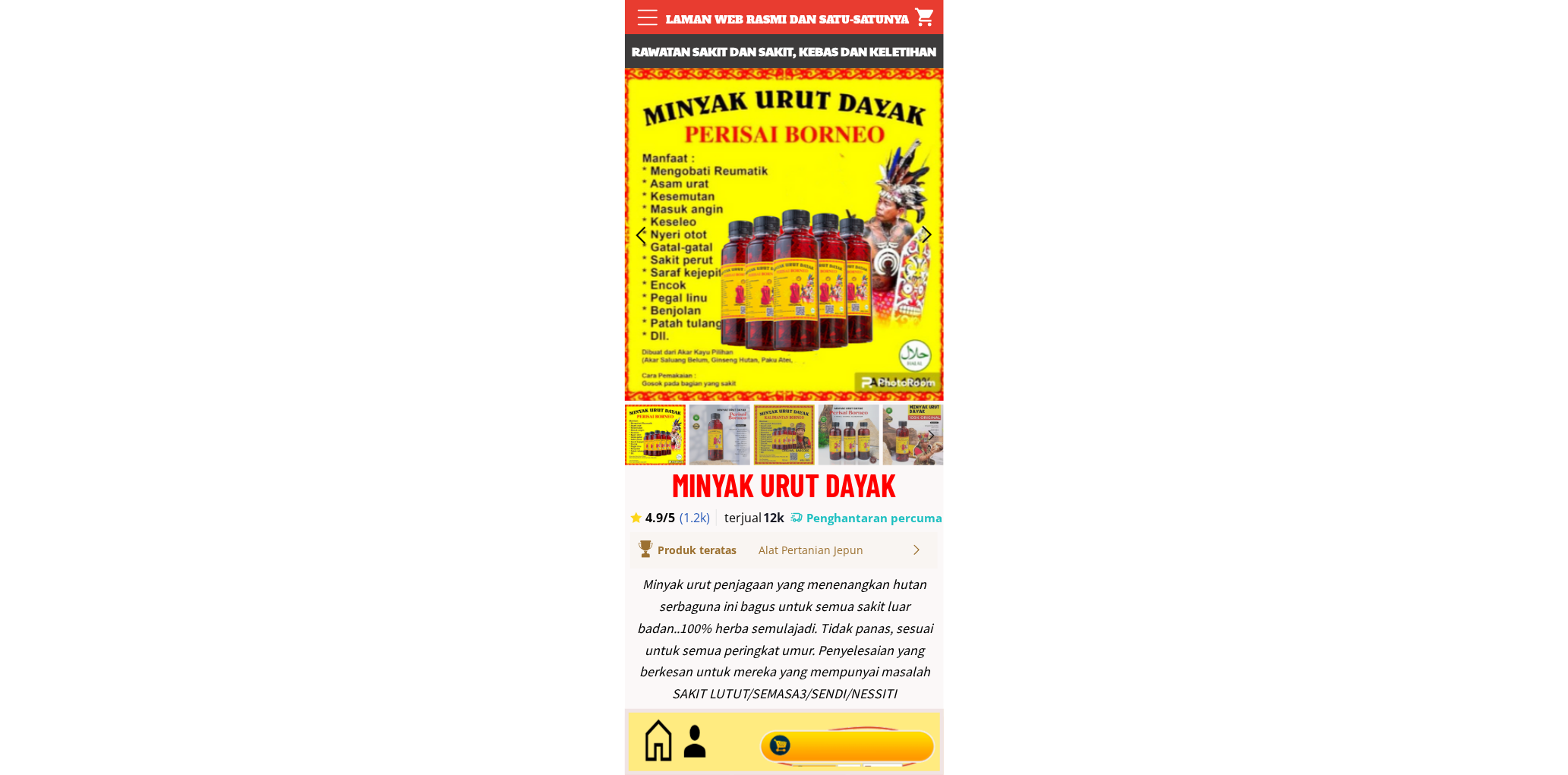
click at [839, 734] on div at bounding box center [847, 743] width 184 height 50
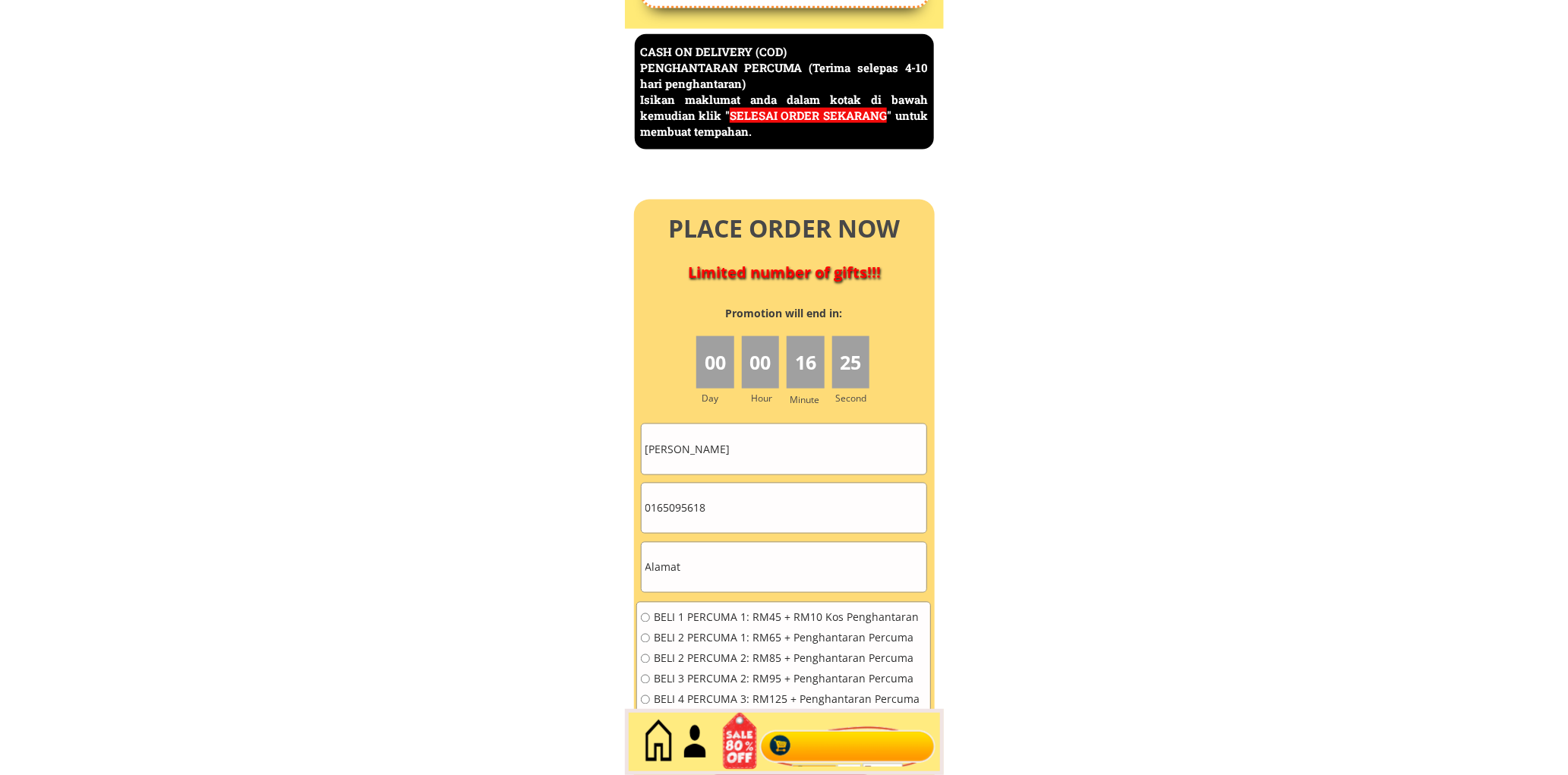
scroll to position [6588, 0]
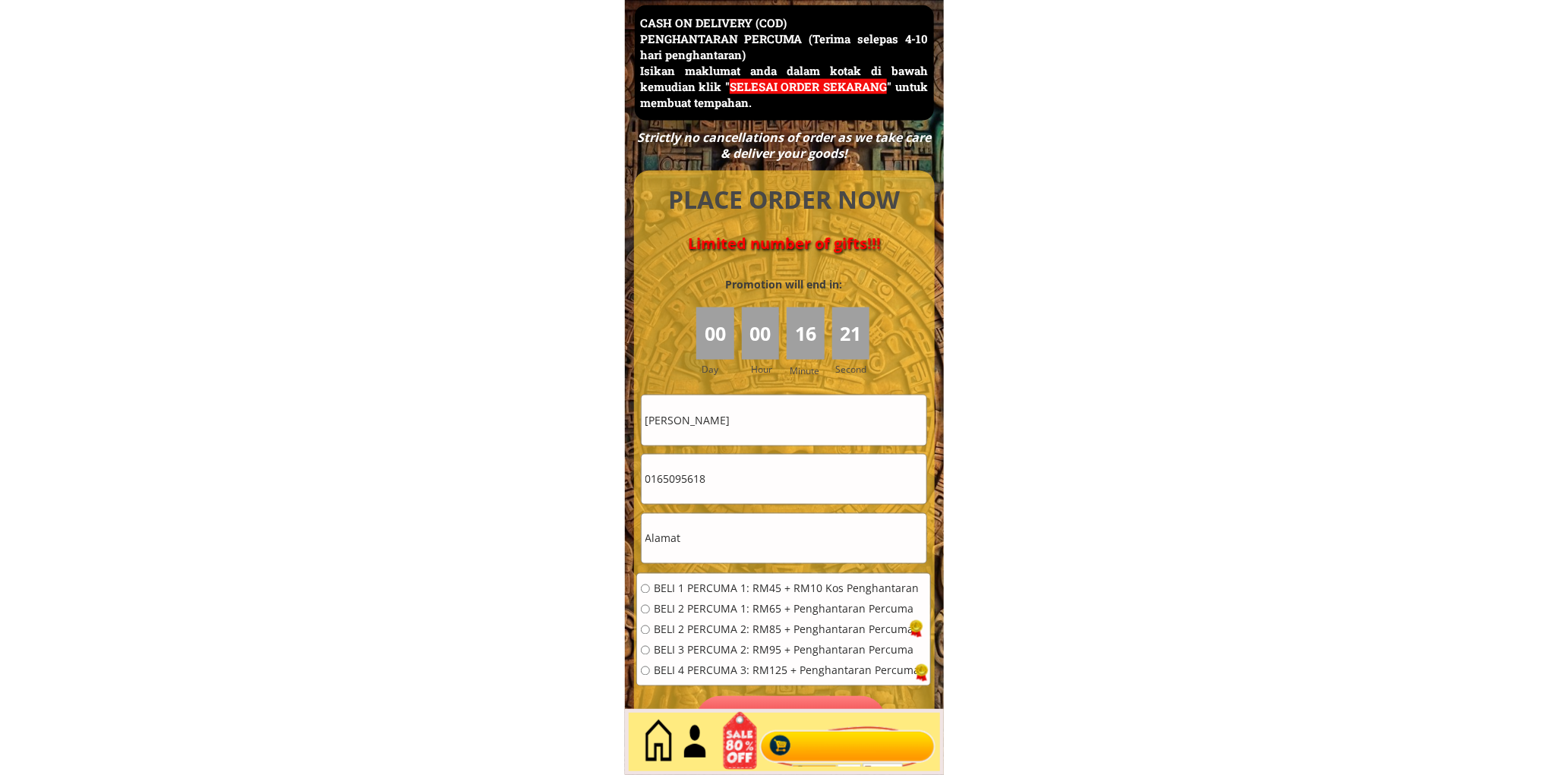
click at [778, 433] on input "[PERSON_NAME]" at bounding box center [784, 420] width 285 height 50
paste input "[PERSON_NAME]"
type input "[PERSON_NAME]"
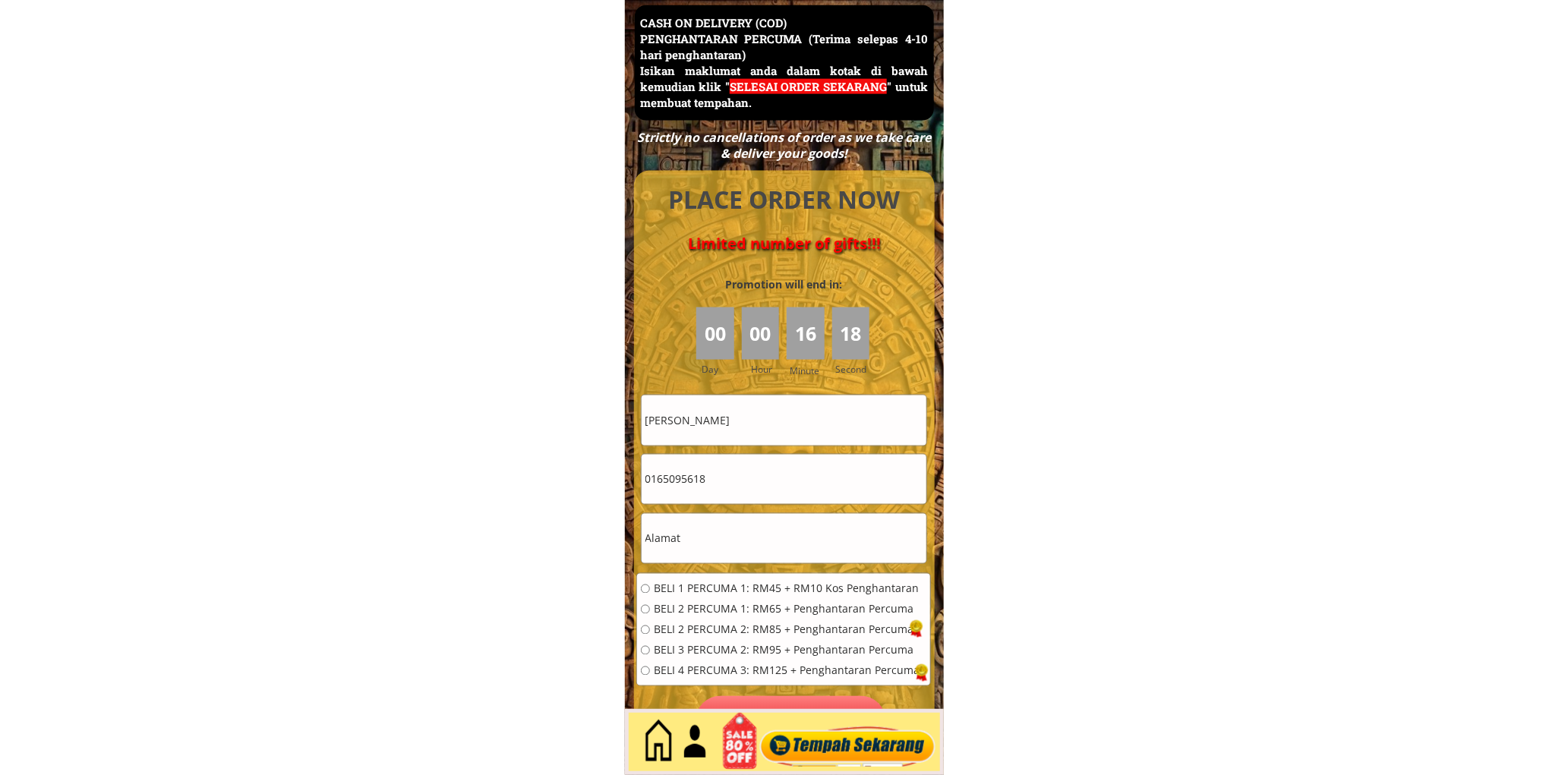
click at [726, 492] on input "0165095618" at bounding box center [784, 479] width 285 height 50
click at [727, 491] on input "0165095618" at bounding box center [784, 479] width 285 height 50
click at [727, 492] on input "0165095618" at bounding box center [784, 479] width 285 height 50
paste input "25601111"
type input "0125601111"
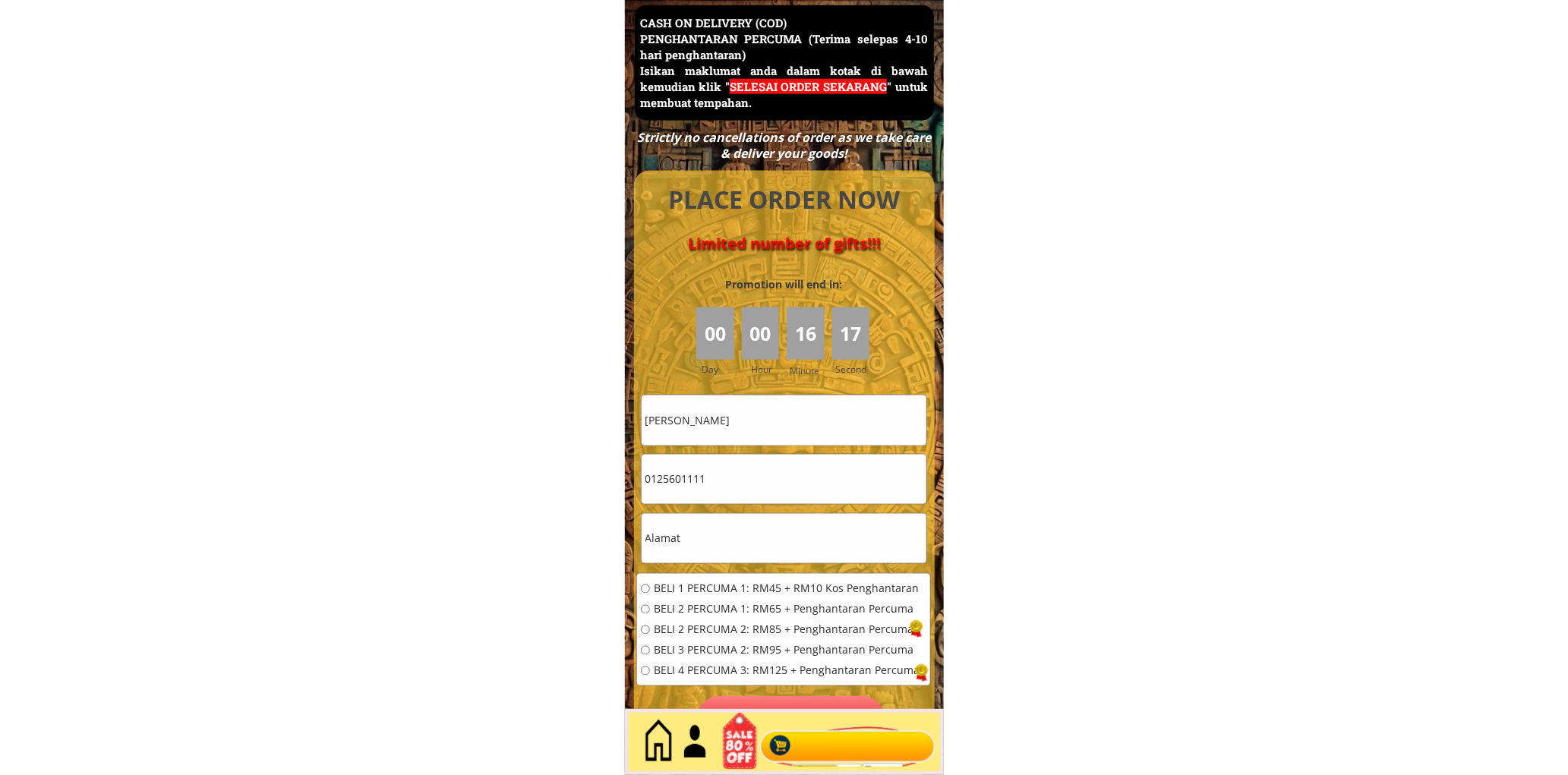
click at [704, 535] on input "text" at bounding box center [784, 539] width 285 height 50
type input "kg"
click at [692, 584] on span "BELI 1 PERCUMA 1: RM45 + RM10 Kos Penghantaran" at bounding box center [786, 589] width 266 height 10
radio input "true"
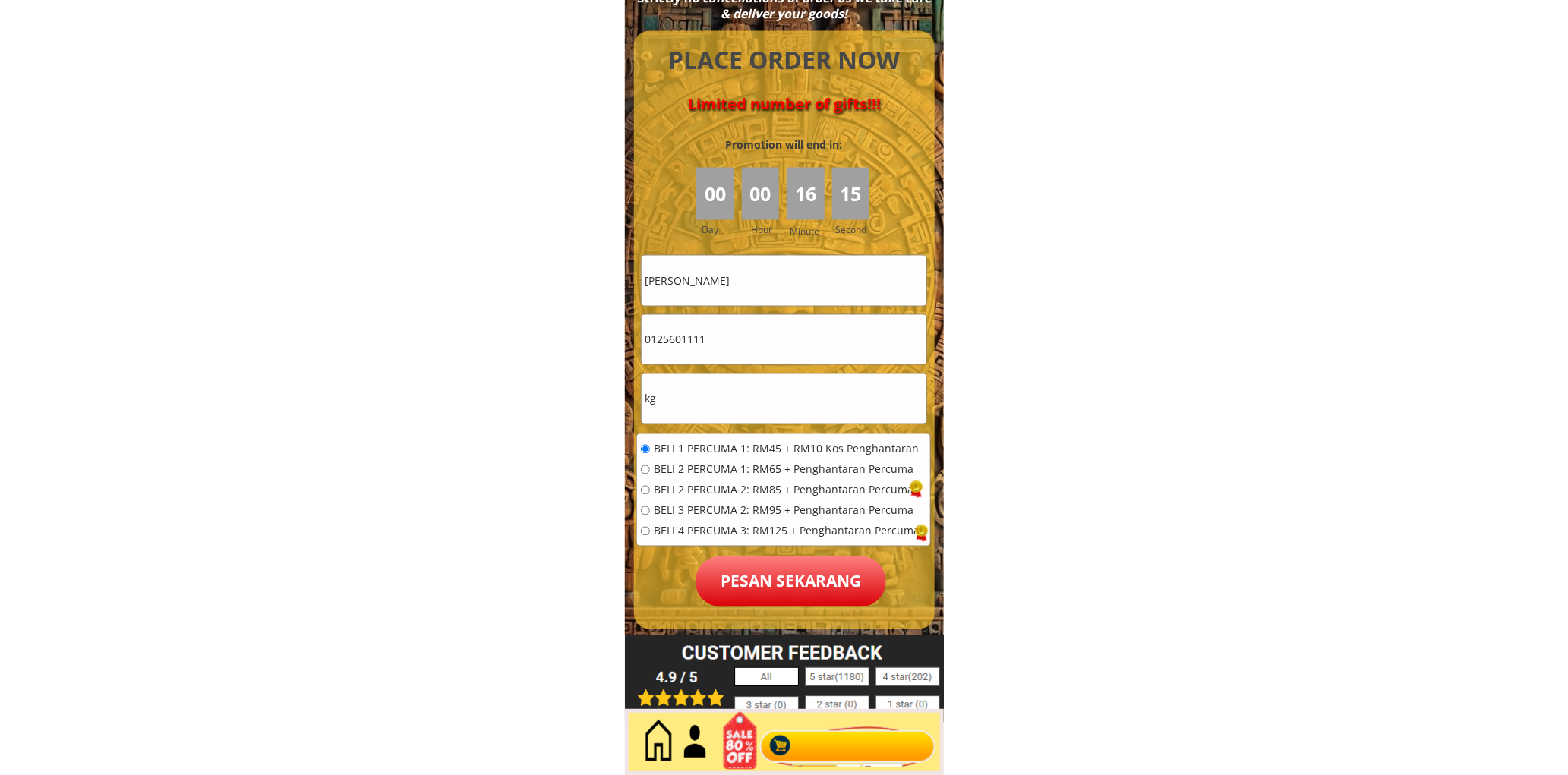
scroll to position [6729, 0]
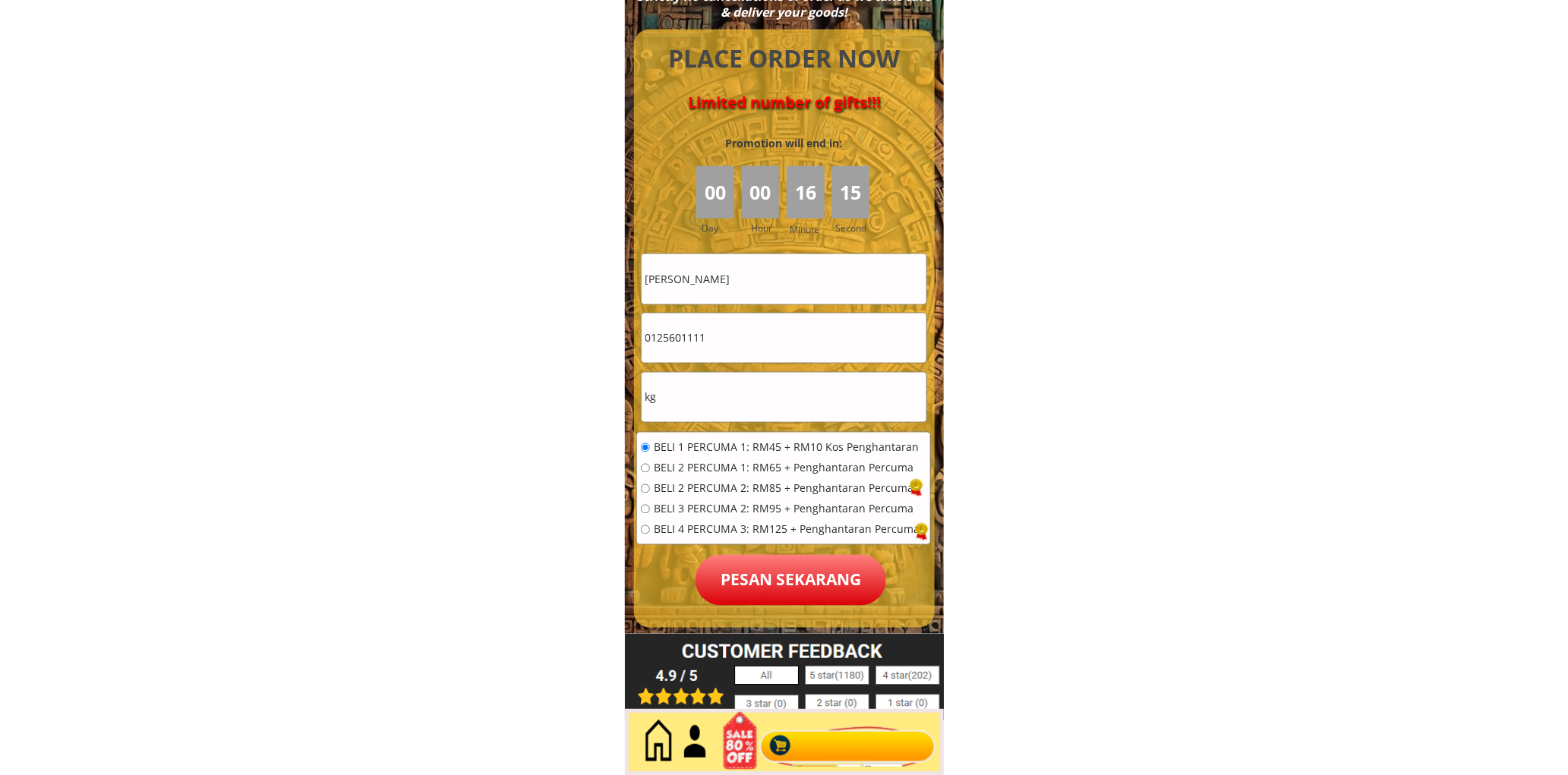
click at [755, 572] on p "Pesan sekarang" at bounding box center [790, 581] width 191 height 51
